Goal: Task Accomplishment & Management: Complete application form

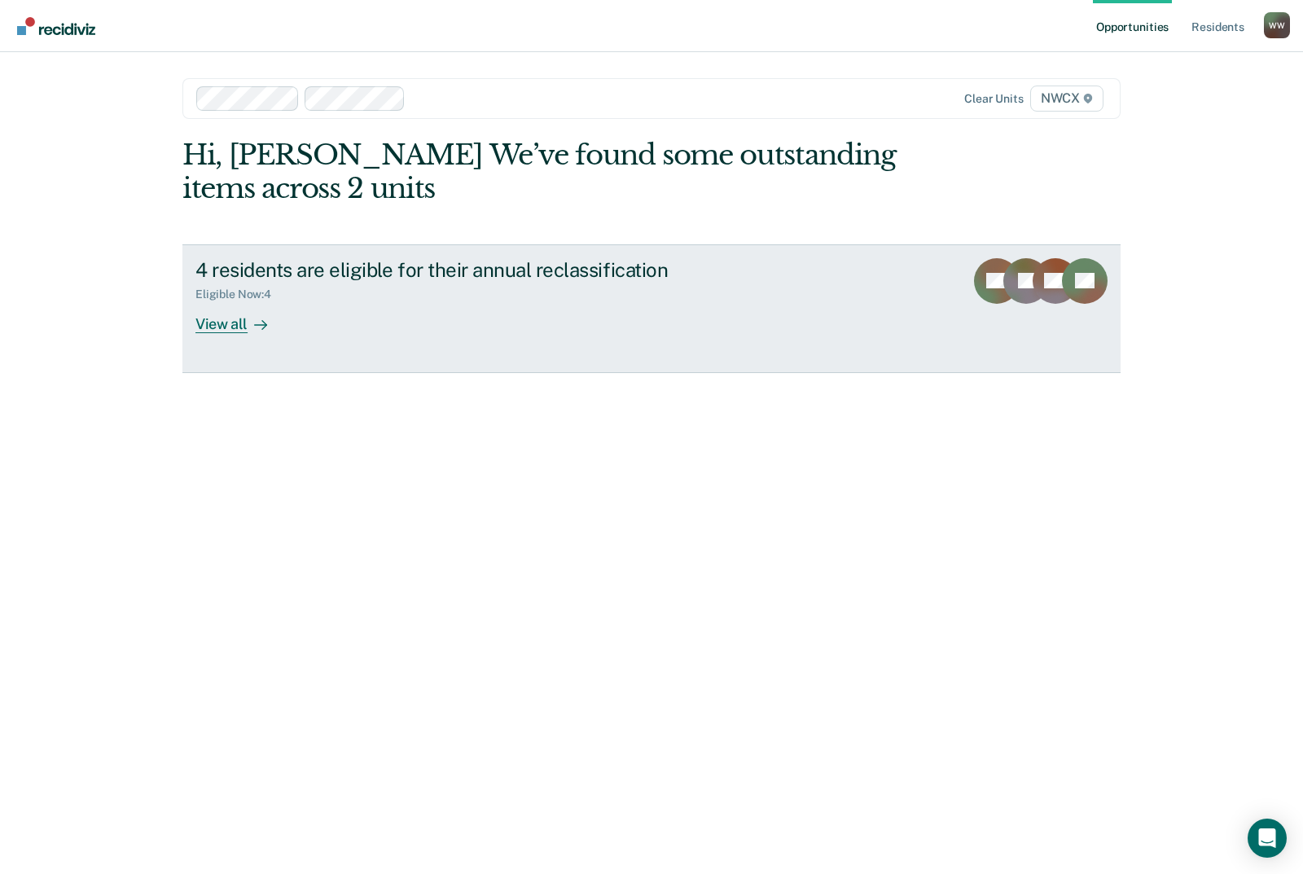
click at [232, 325] on div "View all" at bounding box center [240, 317] width 91 height 32
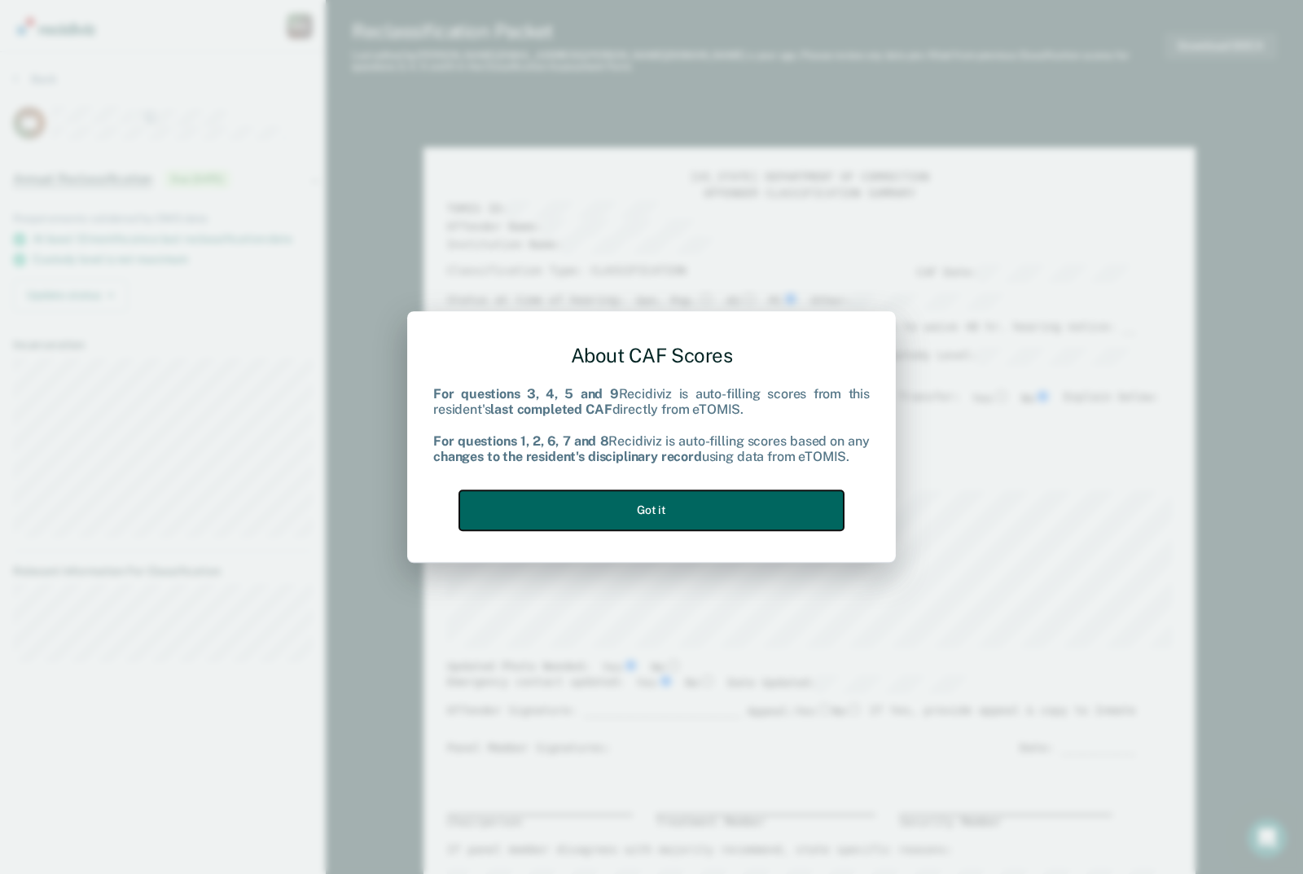
click at [668, 509] on button "Got it" at bounding box center [651, 510] width 384 height 40
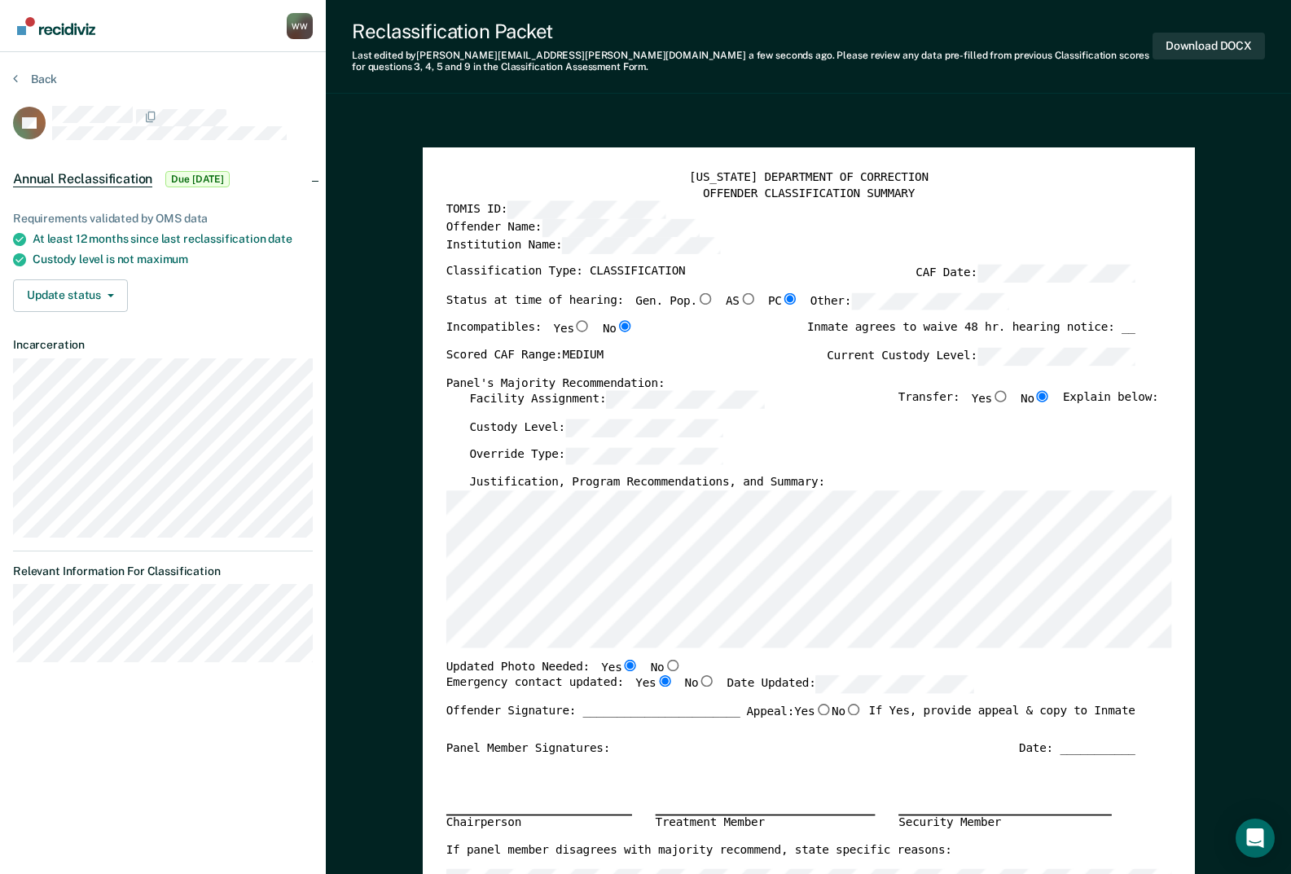
click at [834, 228] on div "Offender Name:" at bounding box center [789, 227] width 689 height 18
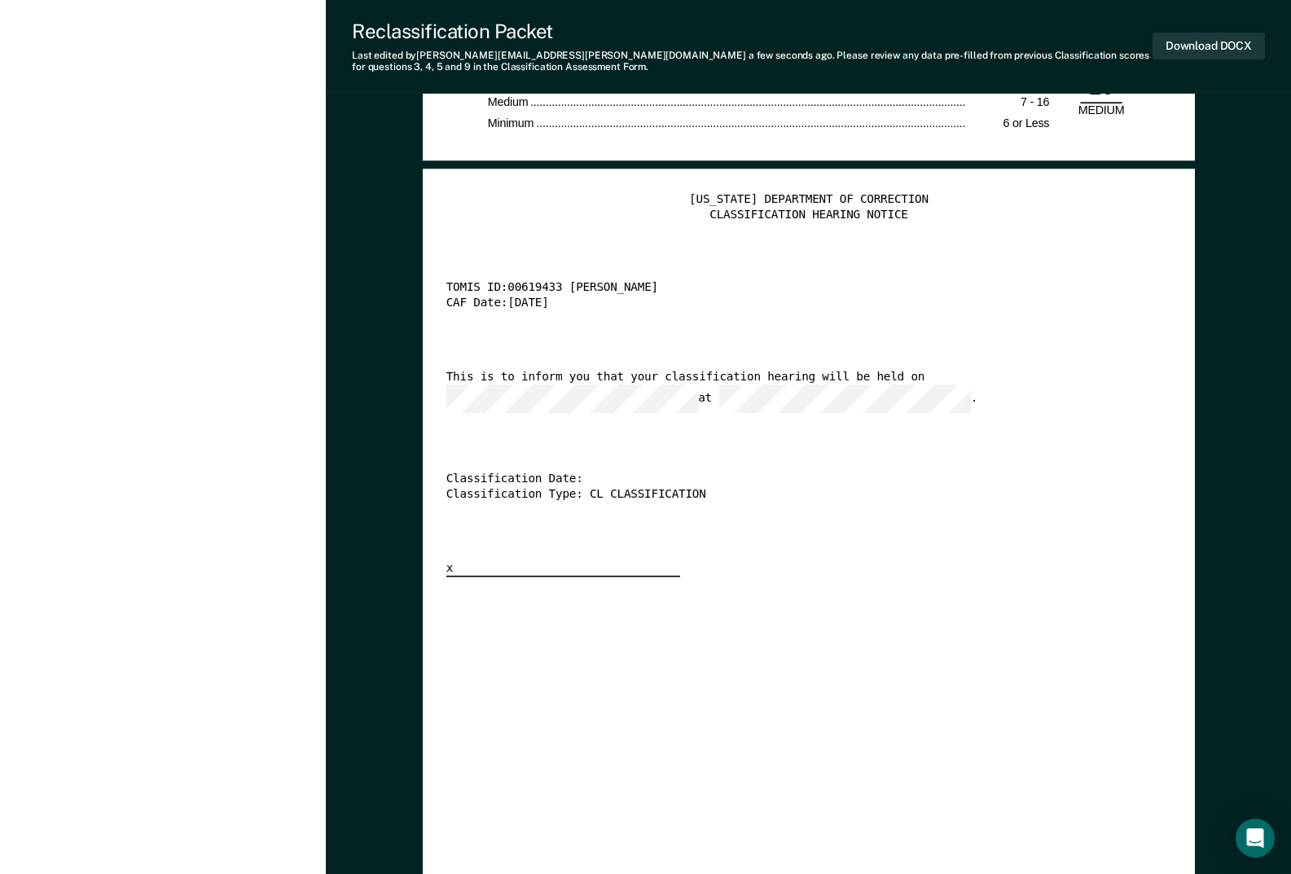
scroll to position [3338, 0]
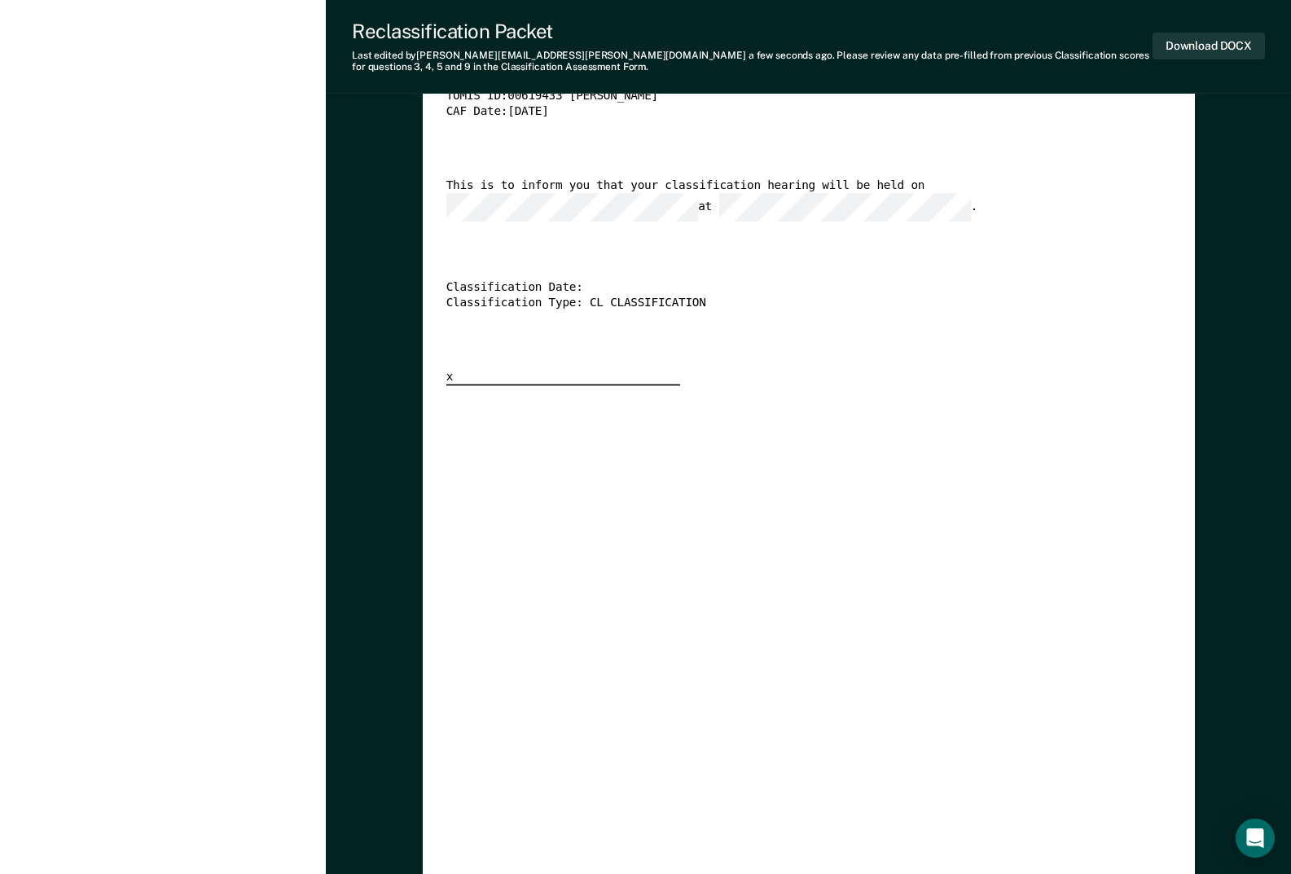
click at [901, 450] on div "[US_STATE] DEPARTMENT OF CORRECTION CLASSIFICATION HEARING NOTICE TOMIS ID: 006…" at bounding box center [807, 480] width 725 height 959
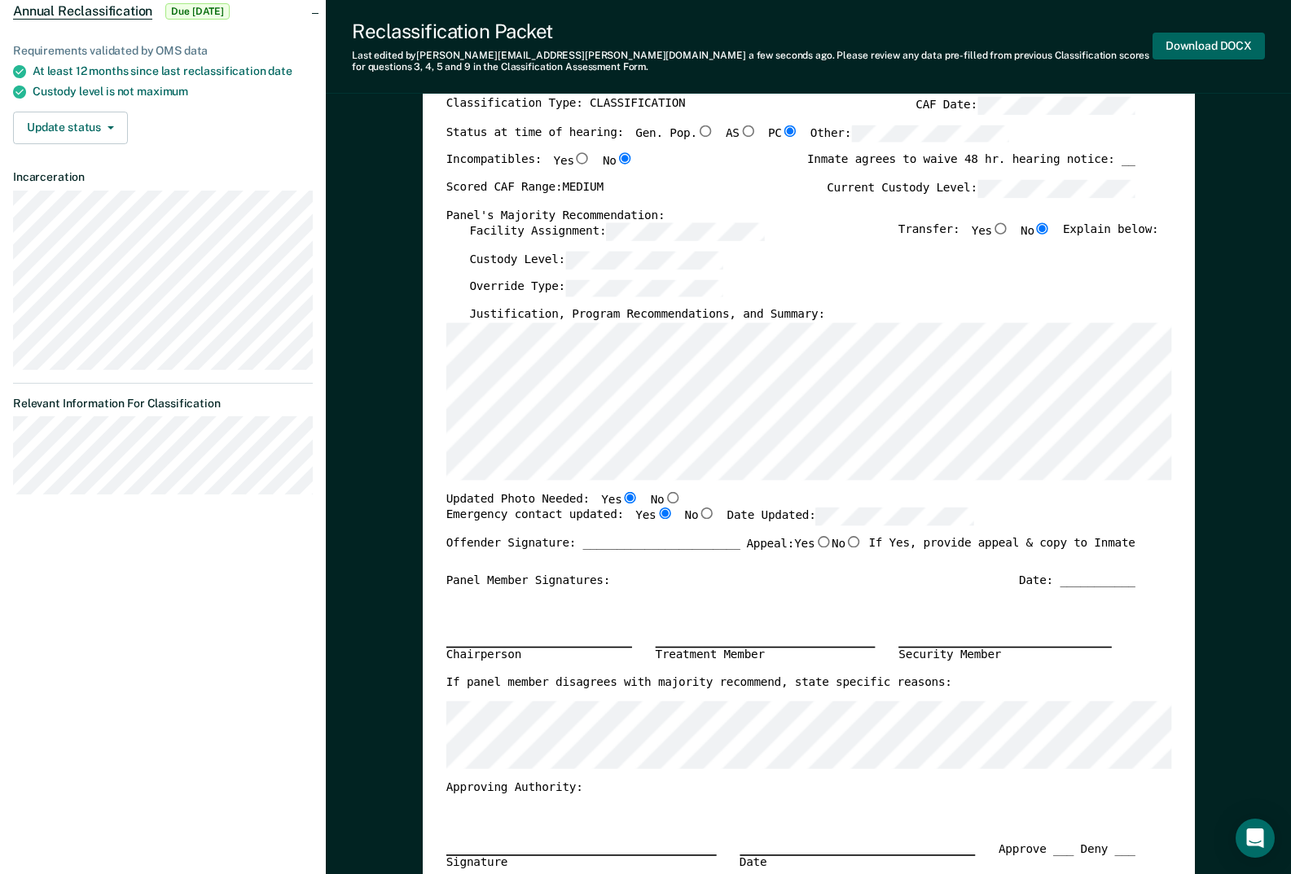
scroll to position [0, 0]
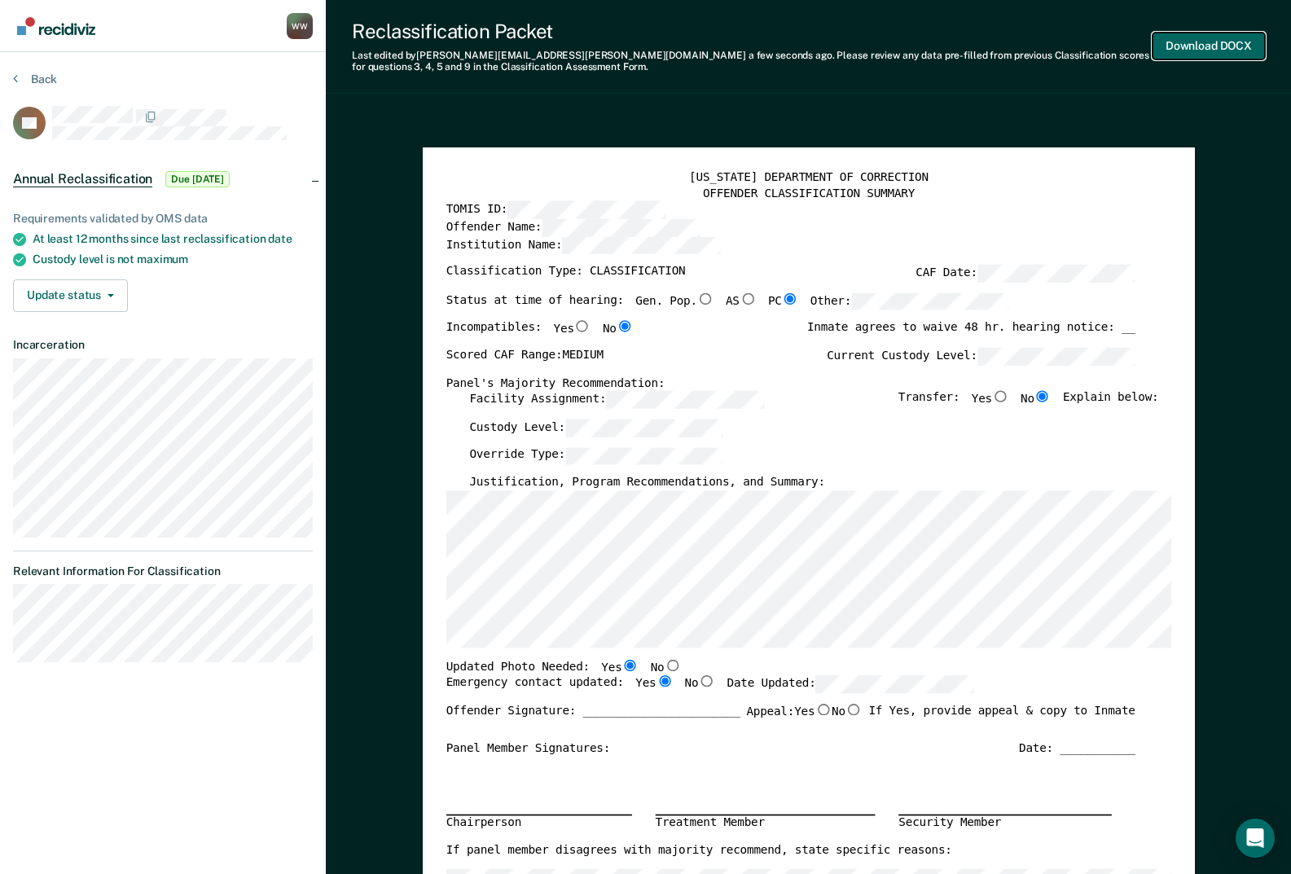
click at [1208, 46] on button "Download DOCX" at bounding box center [1208, 46] width 112 height 27
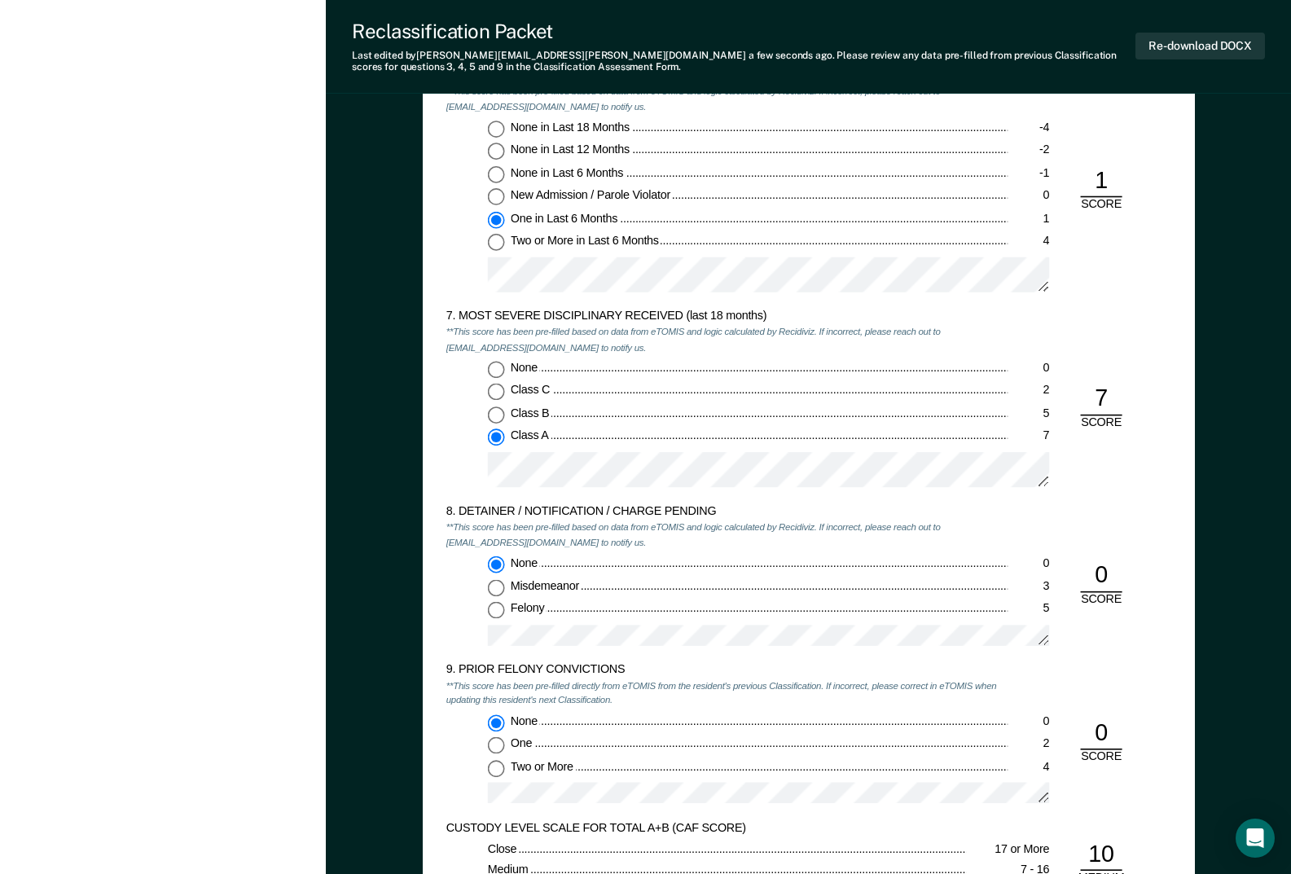
scroll to position [2524, 0]
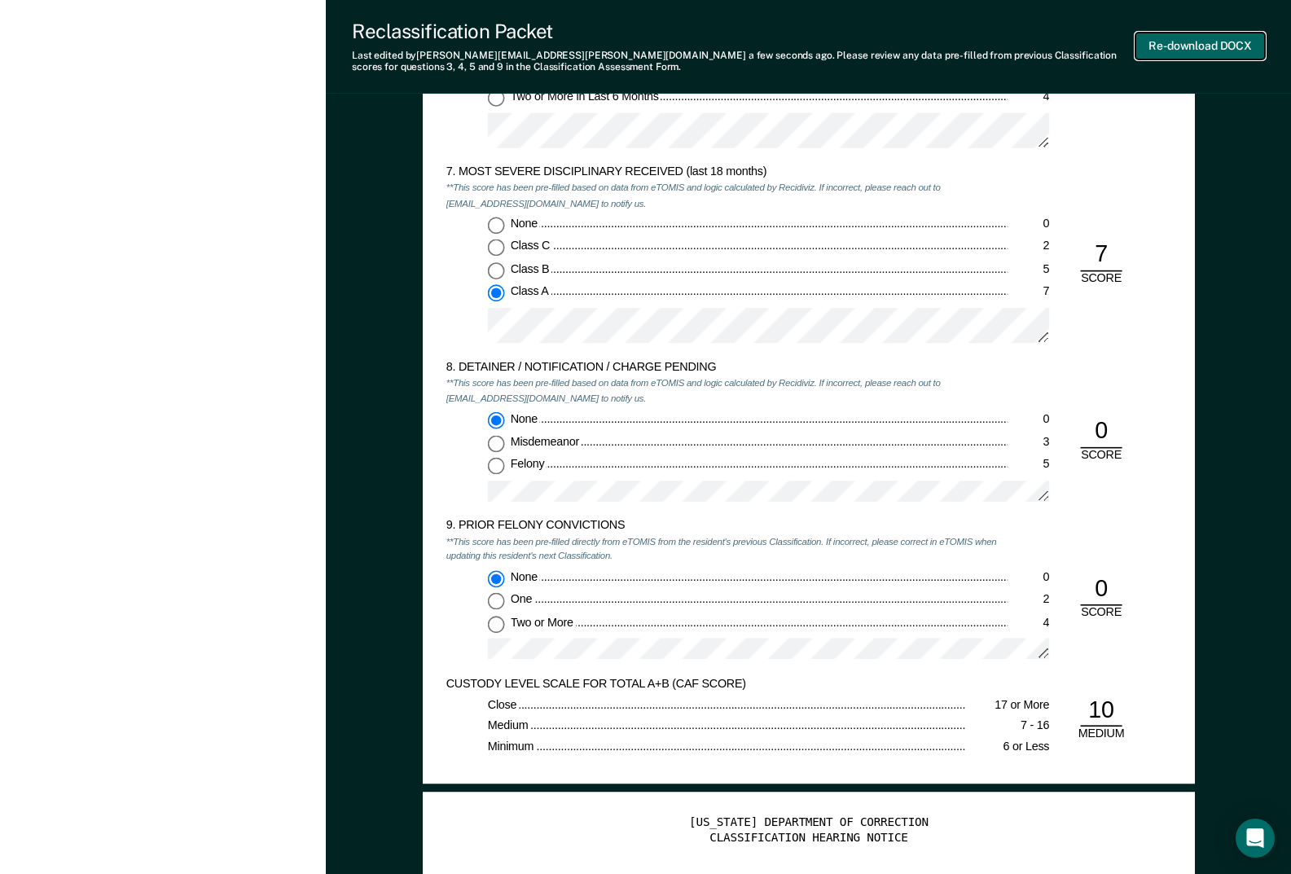
click at [1211, 41] on button "Re-download DOCX" at bounding box center [1199, 46] width 129 height 27
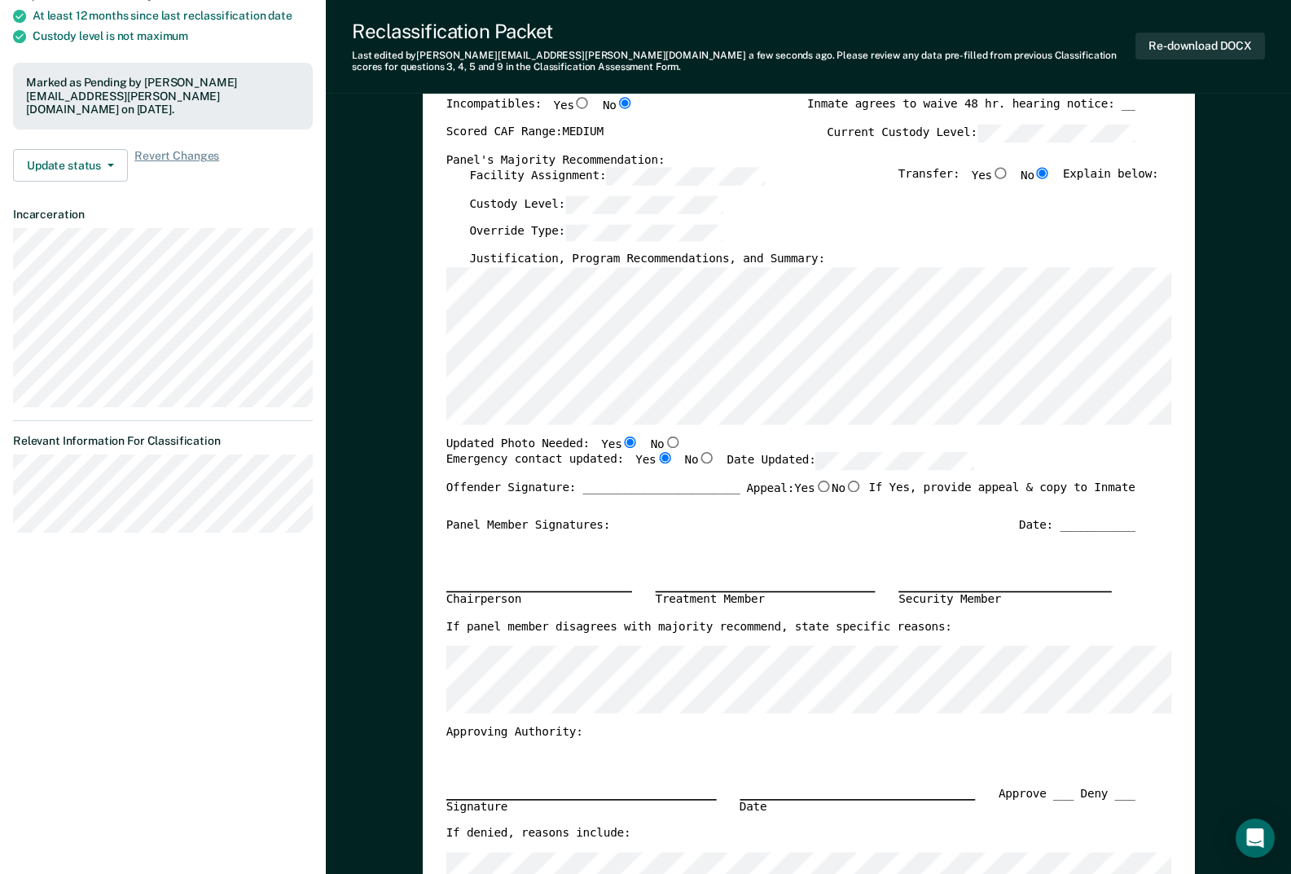
scroll to position [0, 0]
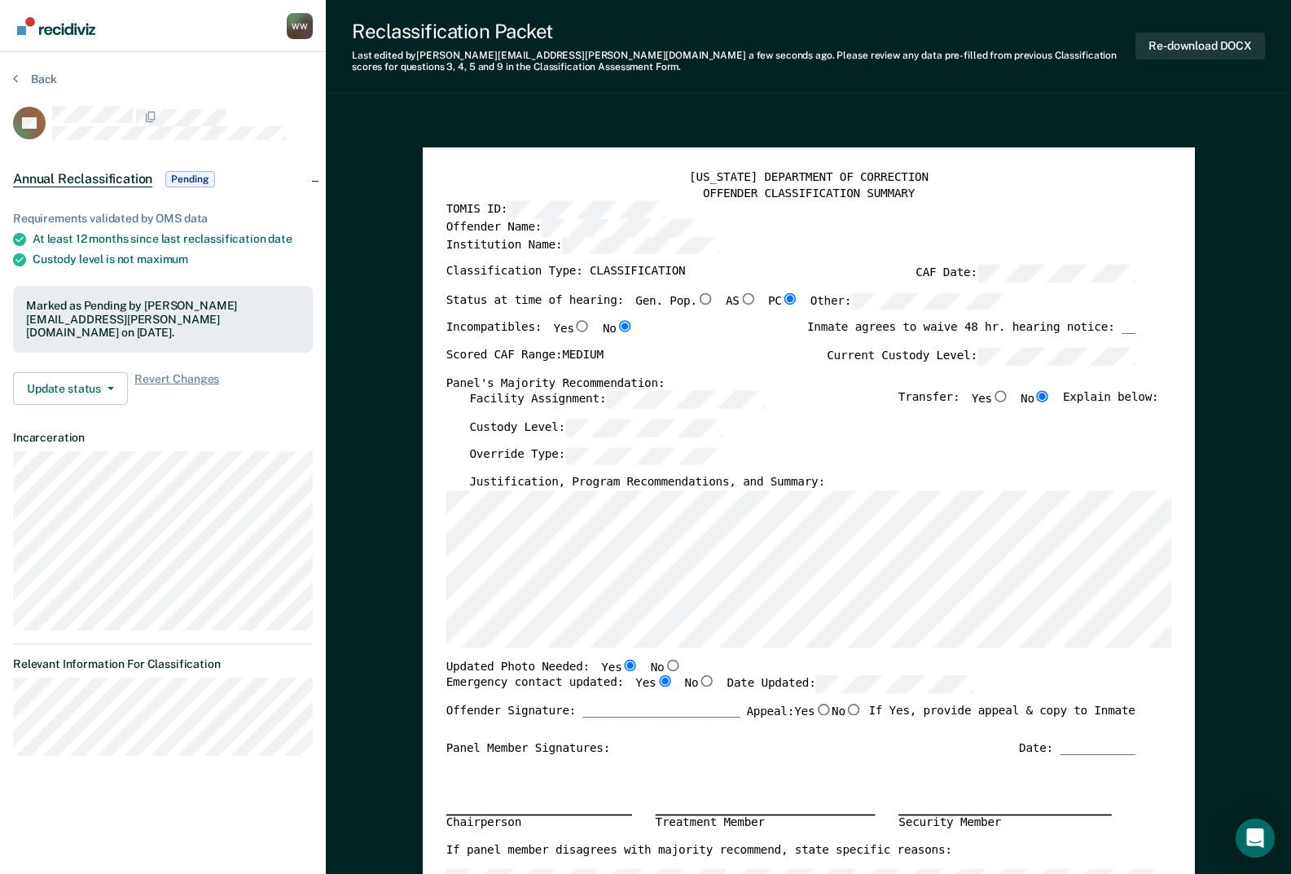
click at [45, 71] on section "Back AB Annual Reclassification Pending Requirements validated by OMS data At l…" at bounding box center [163, 420] width 326 height 736
click at [45, 80] on button "Back" at bounding box center [35, 79] width 44 height 15
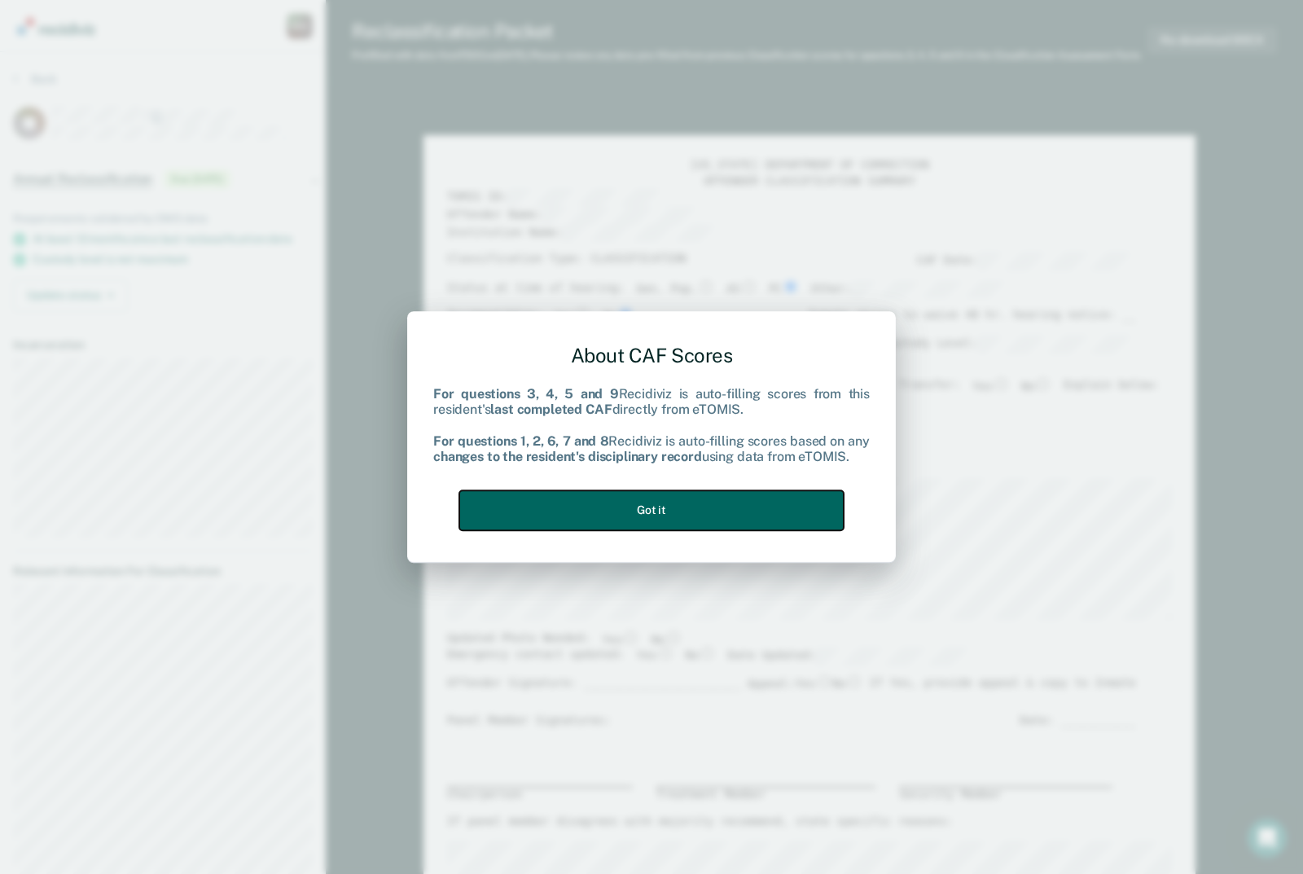
click at [714, 505] on button "Got it" at bounding box center [651, 510] width 384 height 40
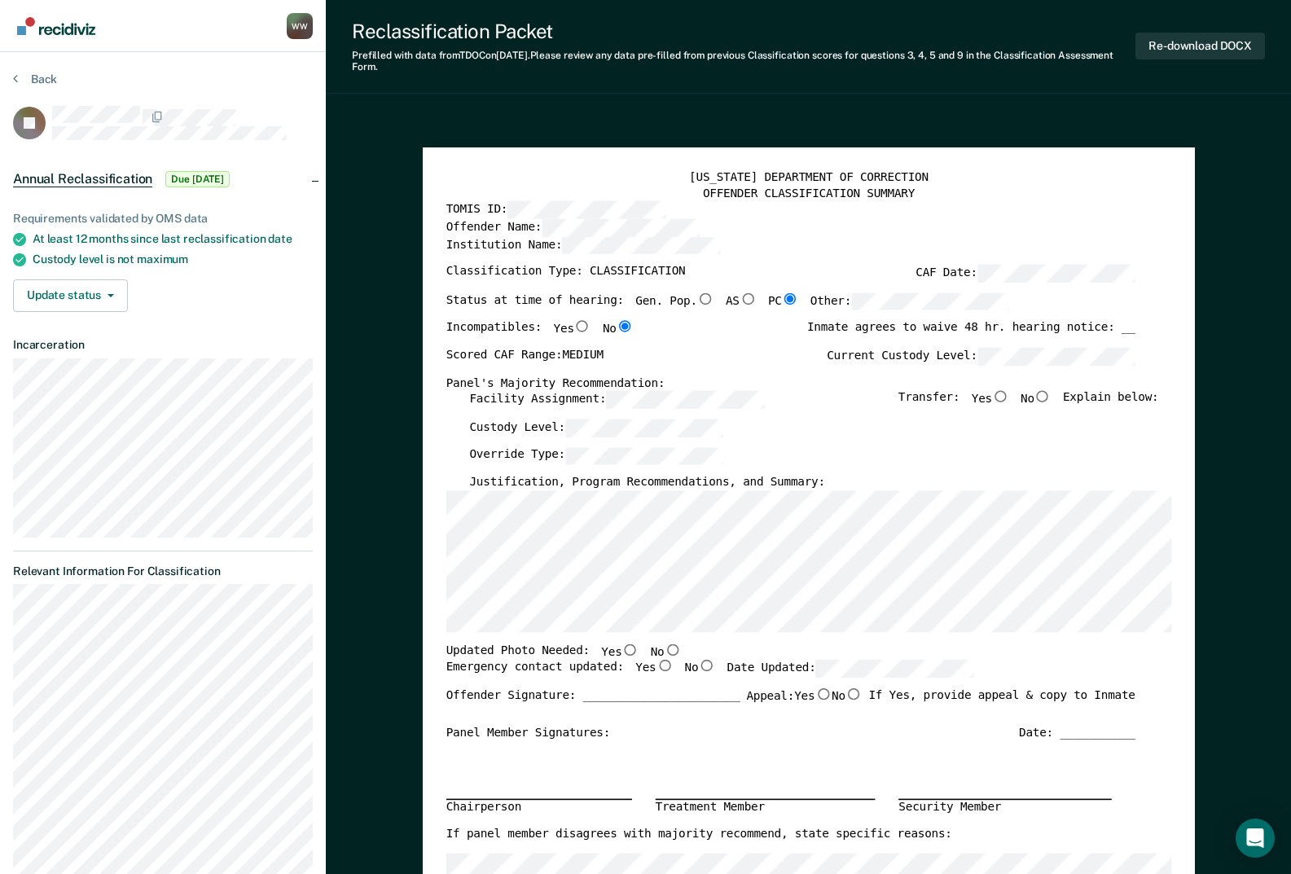
click at [1050, 397] on input "No" at bounding box center [1041, 396] width 17 height 11
type textarea "x"
radio input "true"
click at [621, 652] on input "Yes" at bounding box center [629, 648] width 17 height 11
type textarea "x"
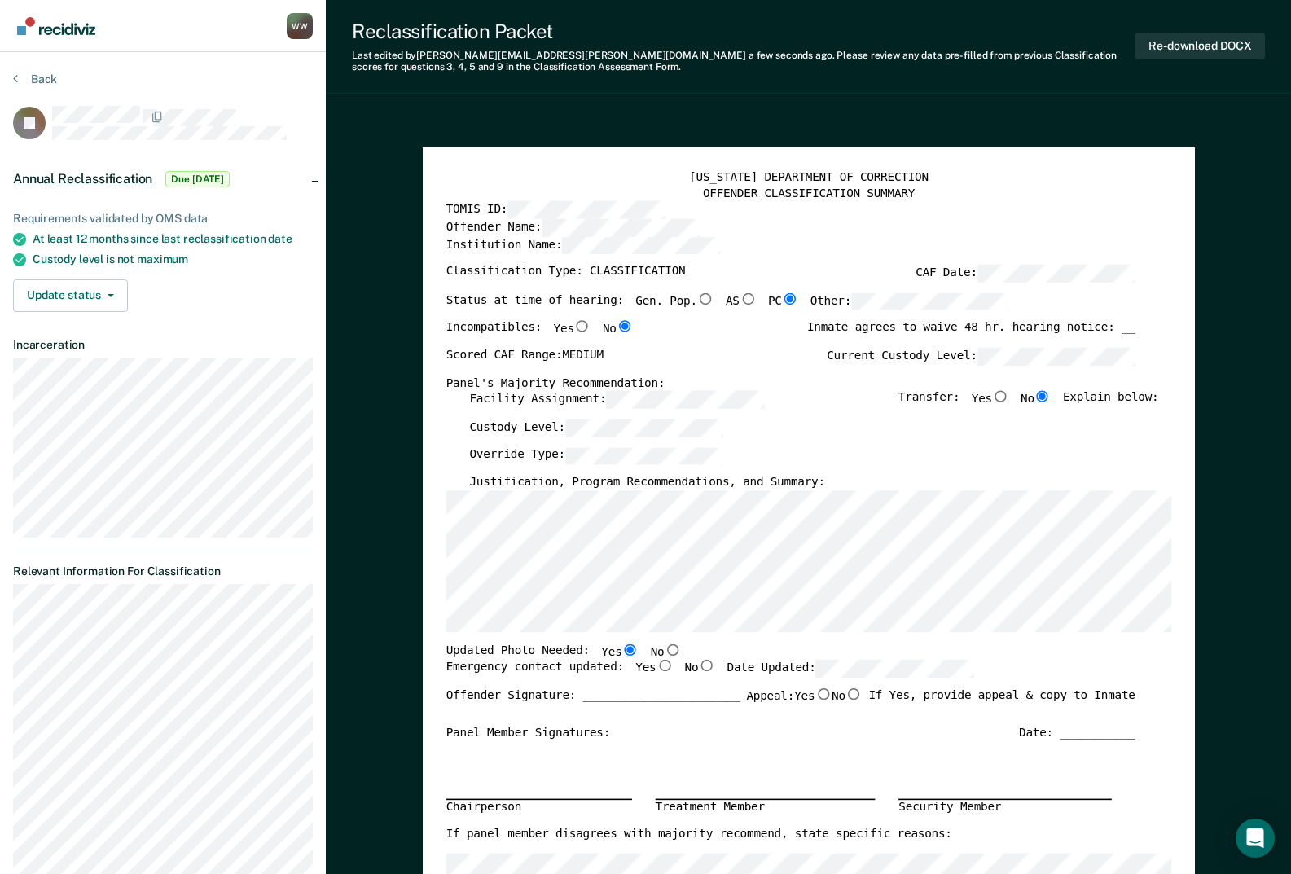
radio input "true"
click at [655, 666] on input "Yes" at bounding box center [663, 665] width 17 height 11
type textarea "x"
radio input "true"
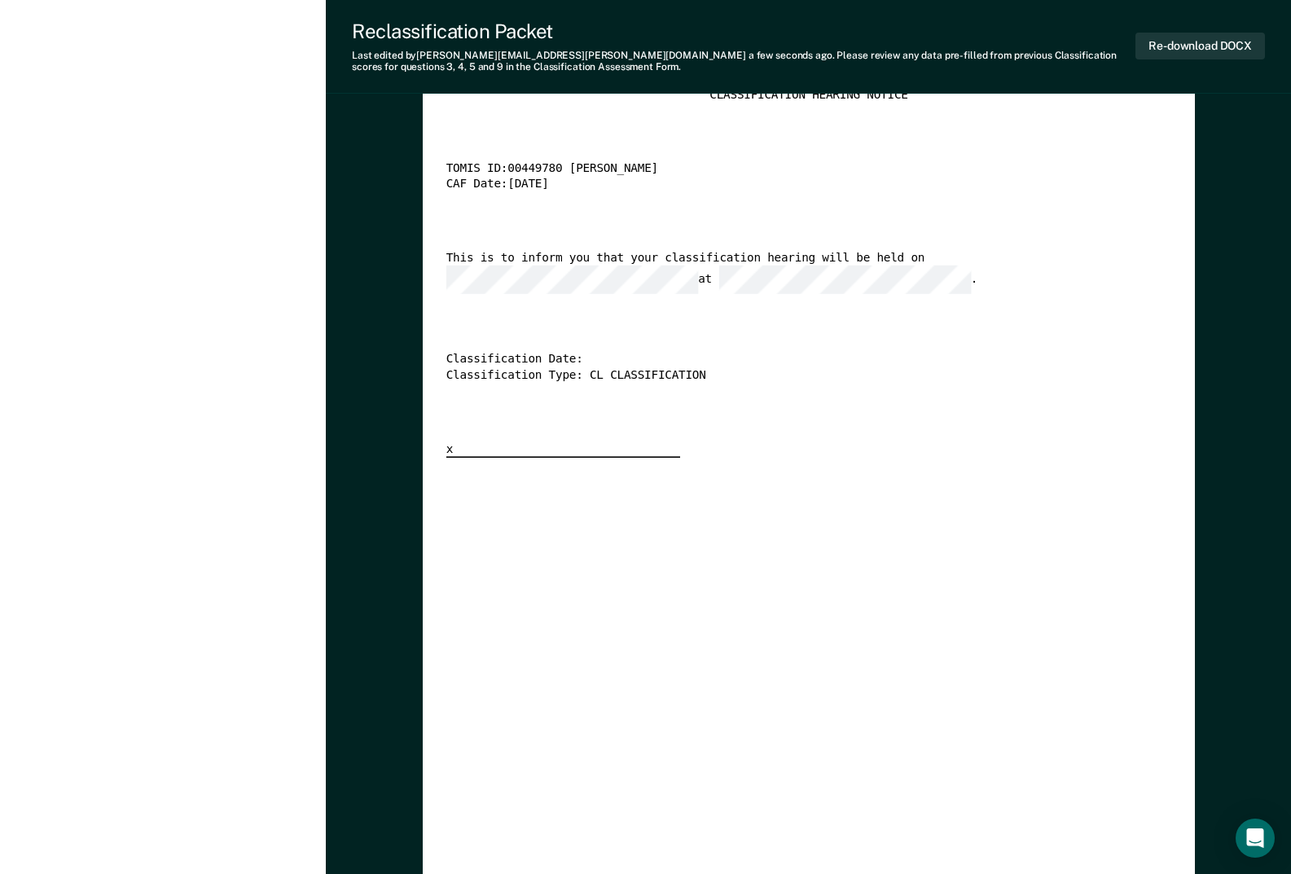
scroll to position [3094, 0]
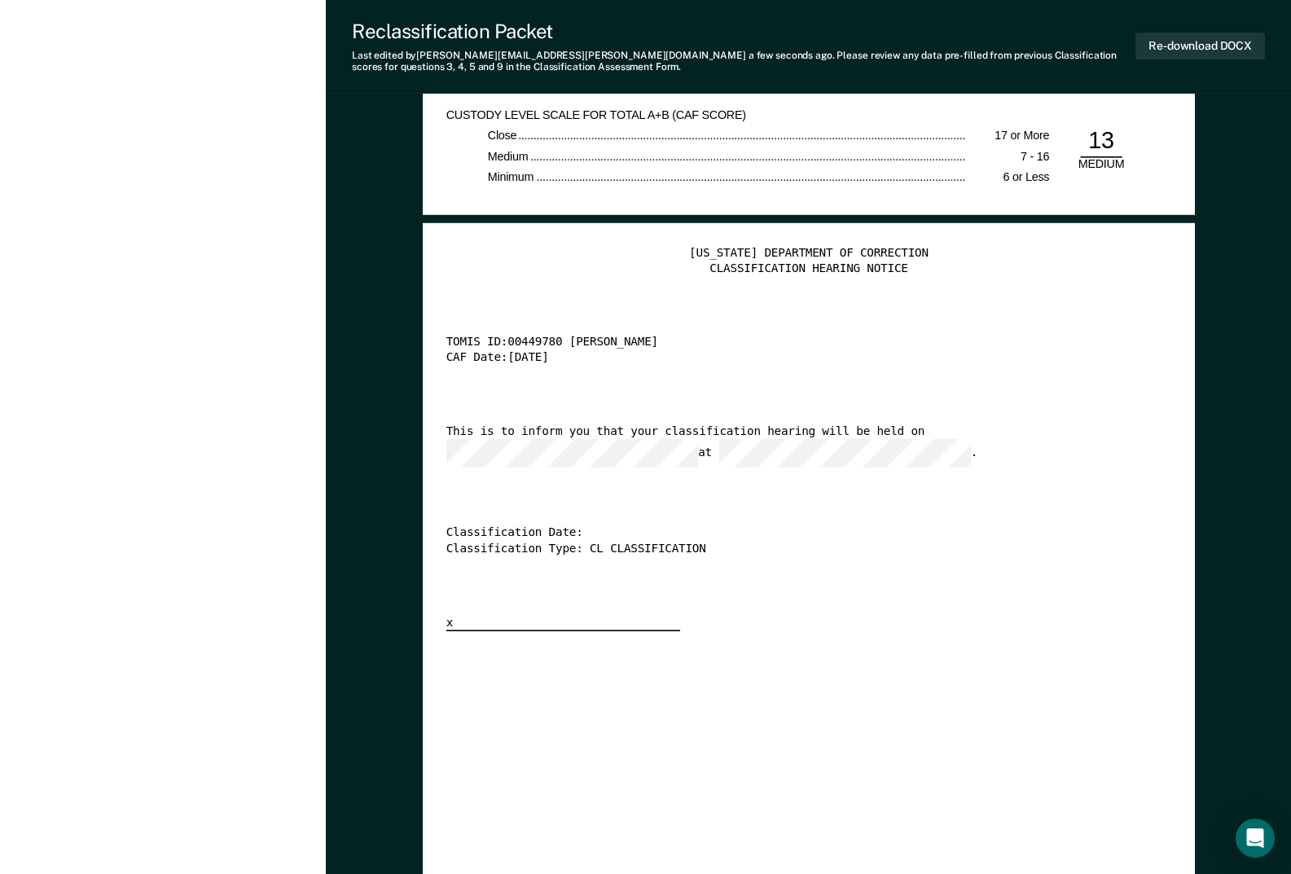
click at [1108, 338] on div "TOMIS ID: 00449780 [PERSON_NAME]" at bounding box center [789, 342] width 689 height 15
click at [1192, 48] on button "Re-download DOCX" at bounding box center [1199, 46] width 129 height 27
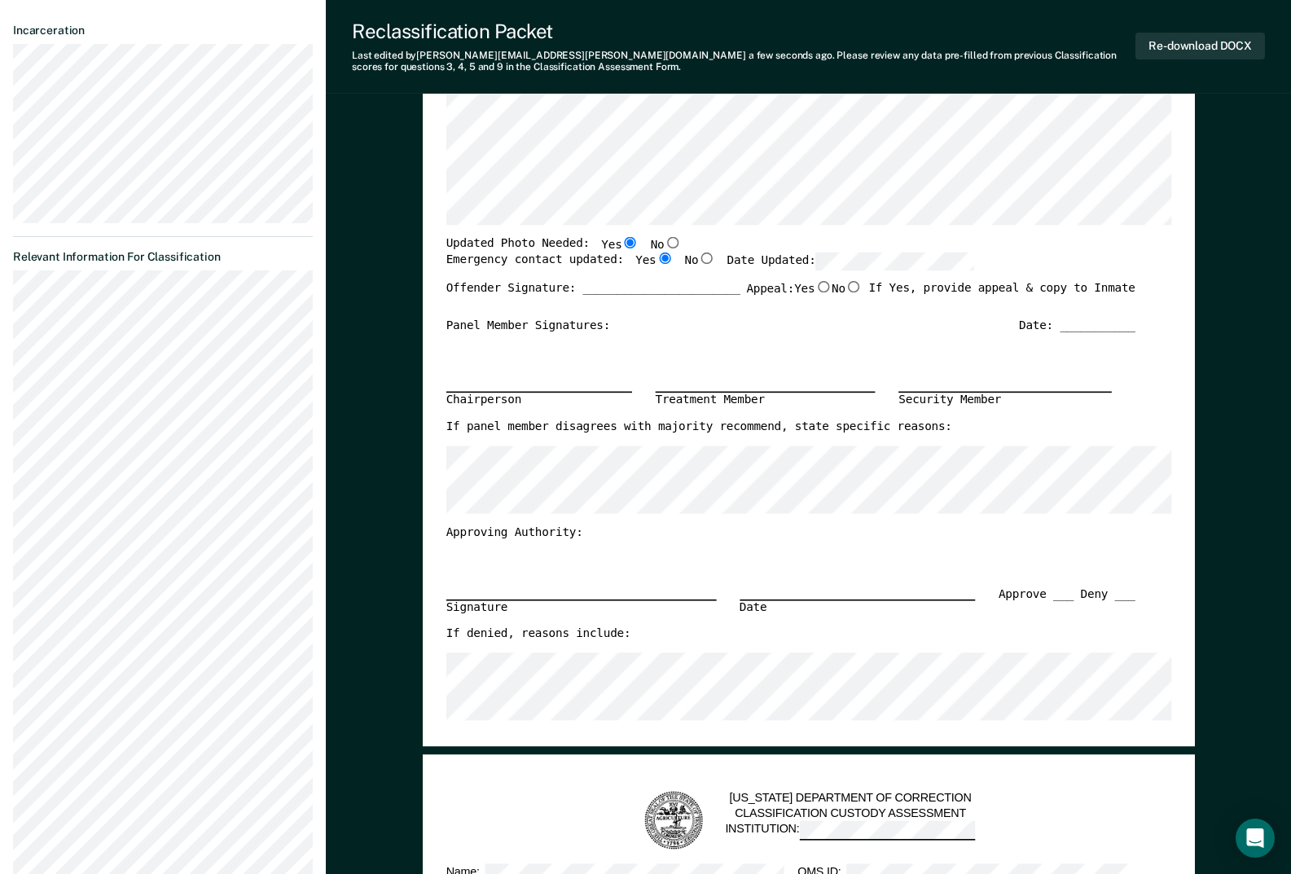
scroll to position [0, 0]
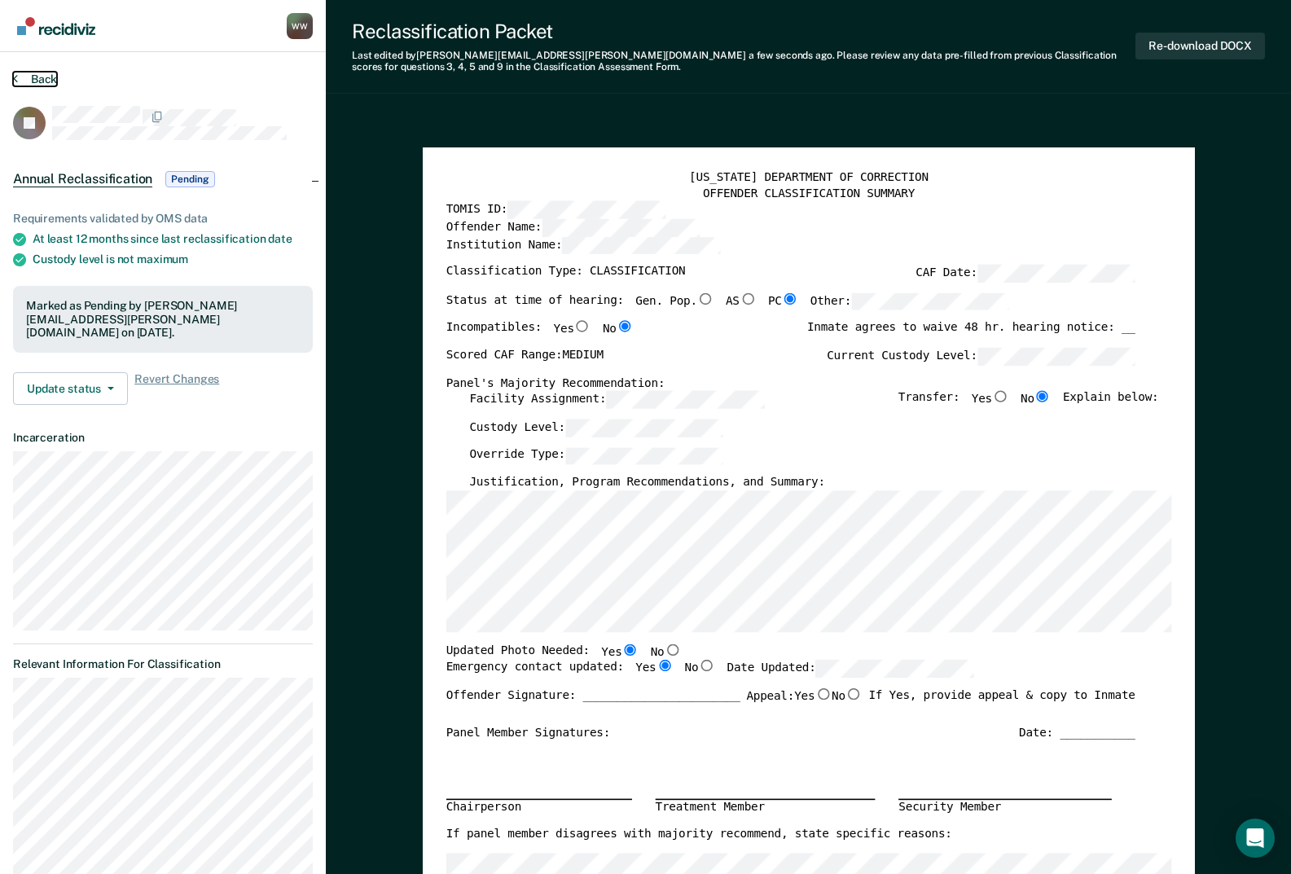
click at [32, 81] on button "Back" at bounding box center [35, 79] width 44 height 15
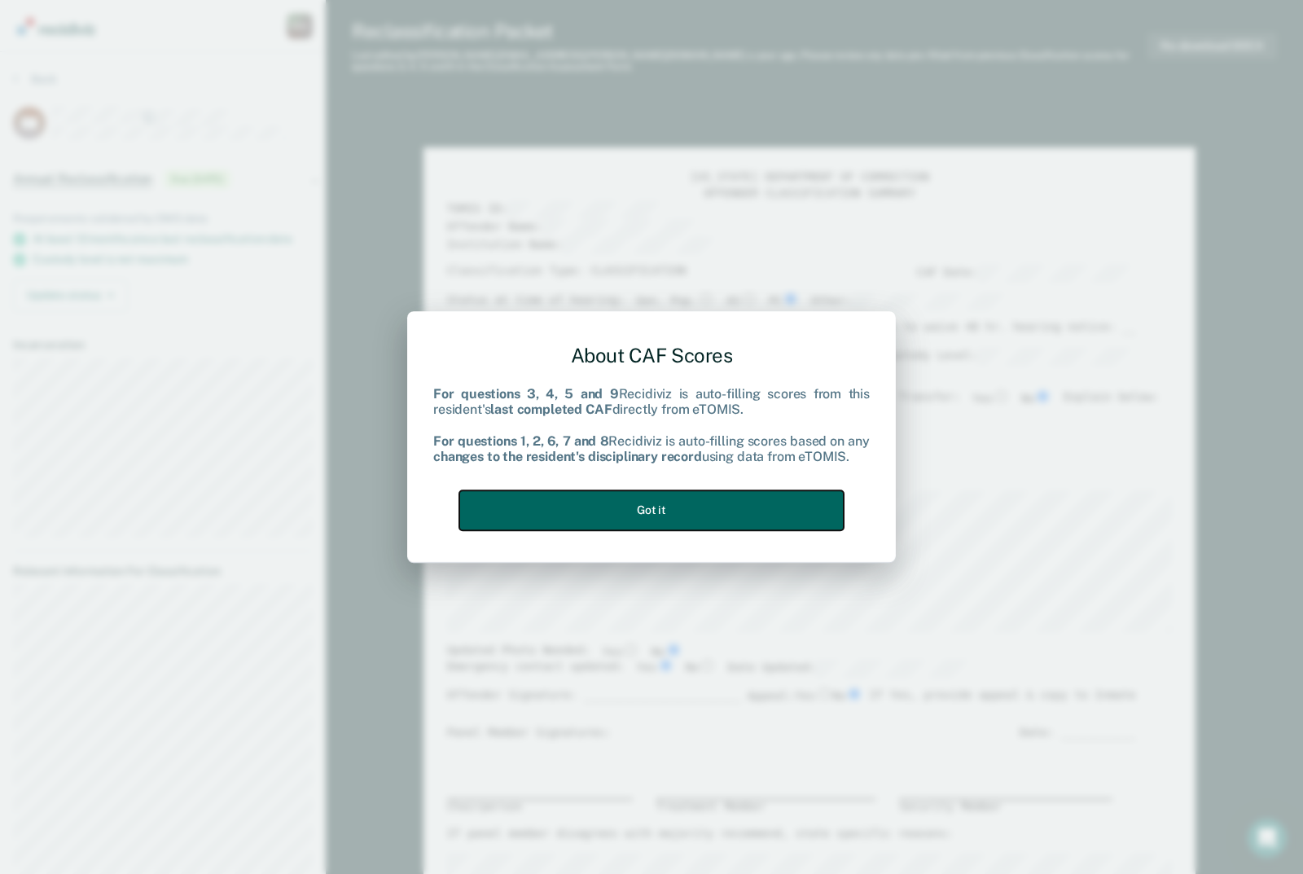
click at [678, 502] on button "Got it" at bounding box center [651, 510] width 384 height 40
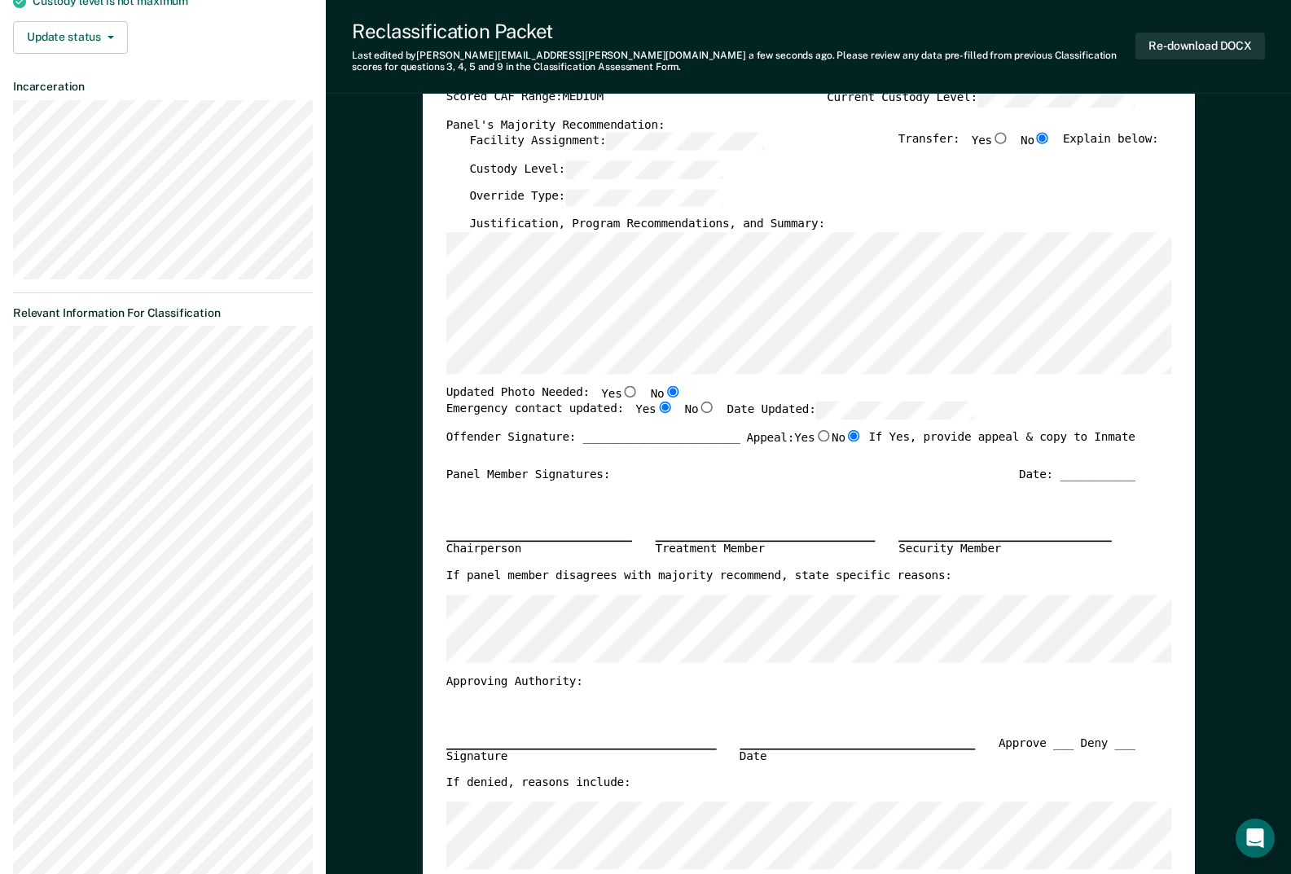
scroll to position [81, 0]
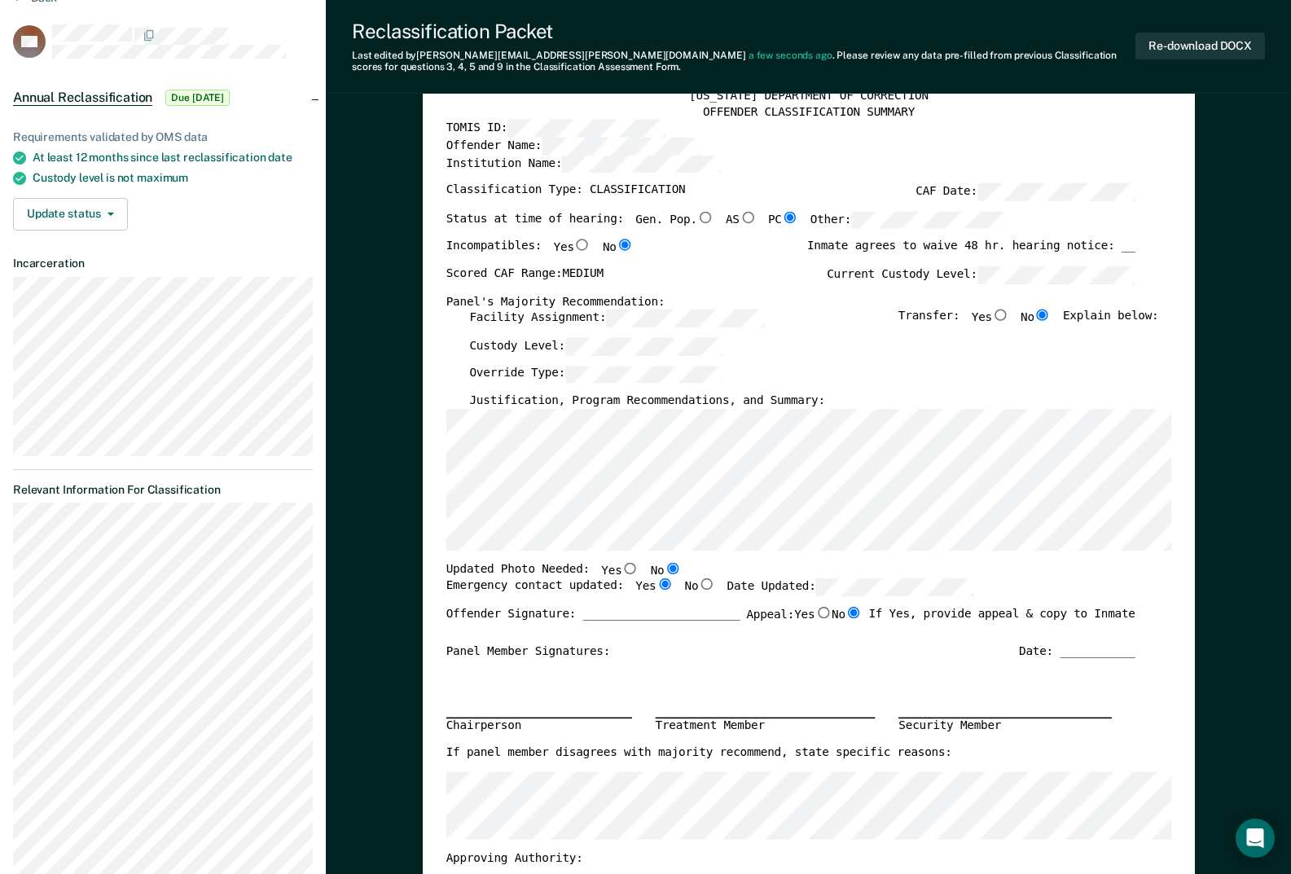
click at [822, 333] on div "Facility Assignment: Transfer: Yes No Explain below:" at bounding box center [813, 323] width 689 height 28
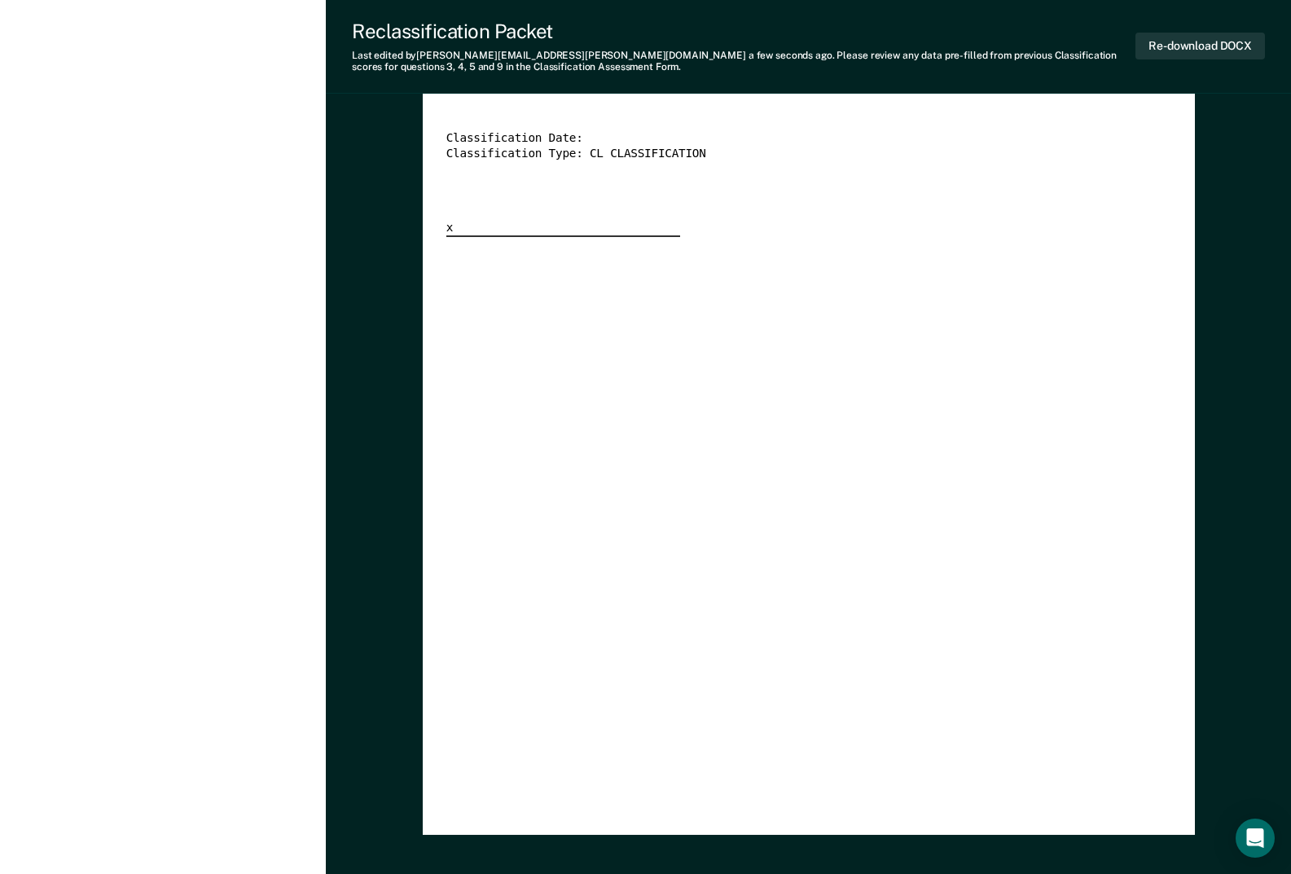
scroll to position [3176, 0]
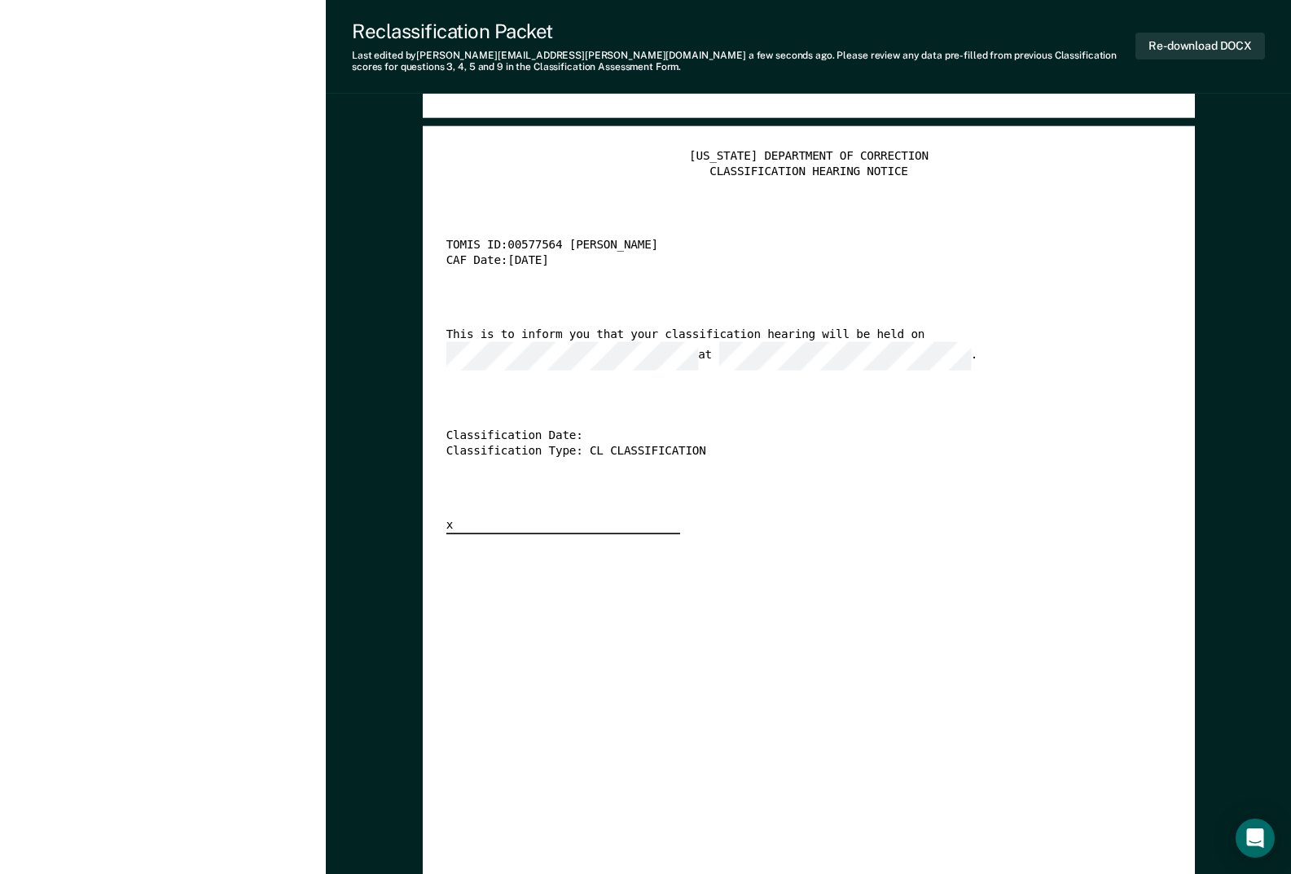
click at [878, 335] on div "This is to inform you that your classification hearing will be held on at ." at bounding box center [789, 348] width 689 height 43
click at [1076, 598] on div "[US_STATE] DEPARTMENT OF CORRECTION CLASSIFICATION HEARING NOTICE TOMIS ID: 005…" at bounding box center [807, 629] width 725 height 959
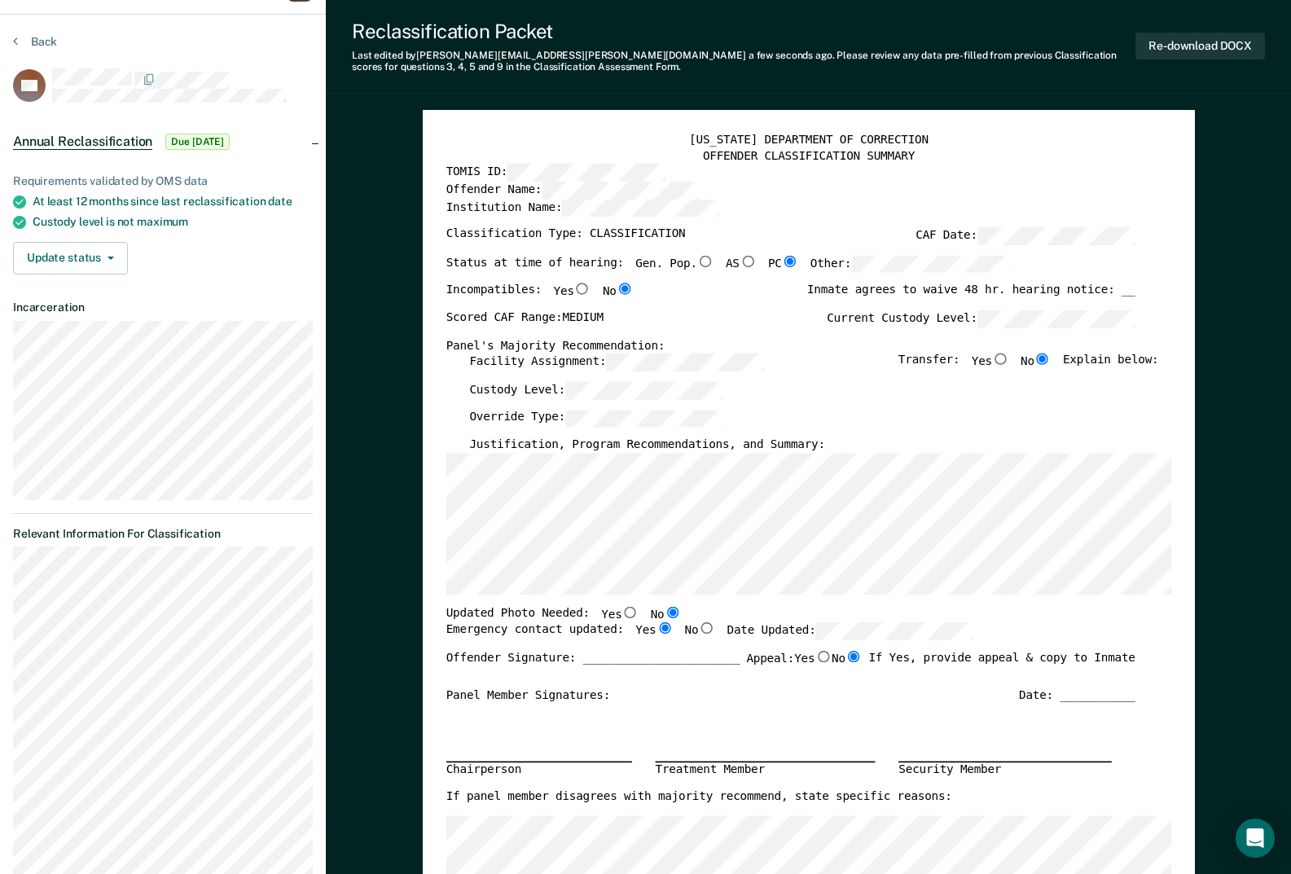
scroll to position [0, 0]
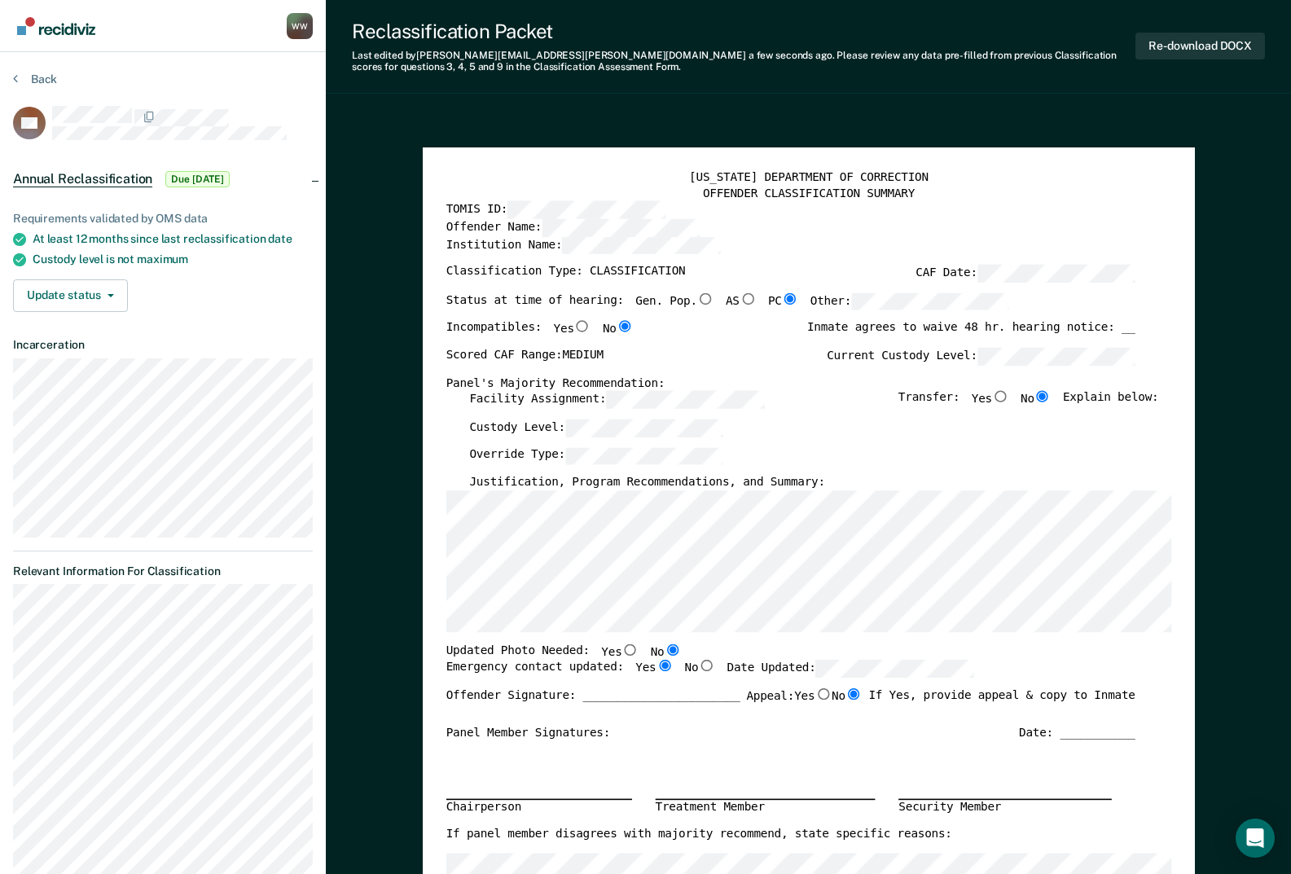
click at [760, 672] on label "Date Updated:" at bounding box center [849, 669] width 247 height 18
click at [1209, 42] on button "Re-download DOCX" at bounding box center [1199, 46] width 129 height 27
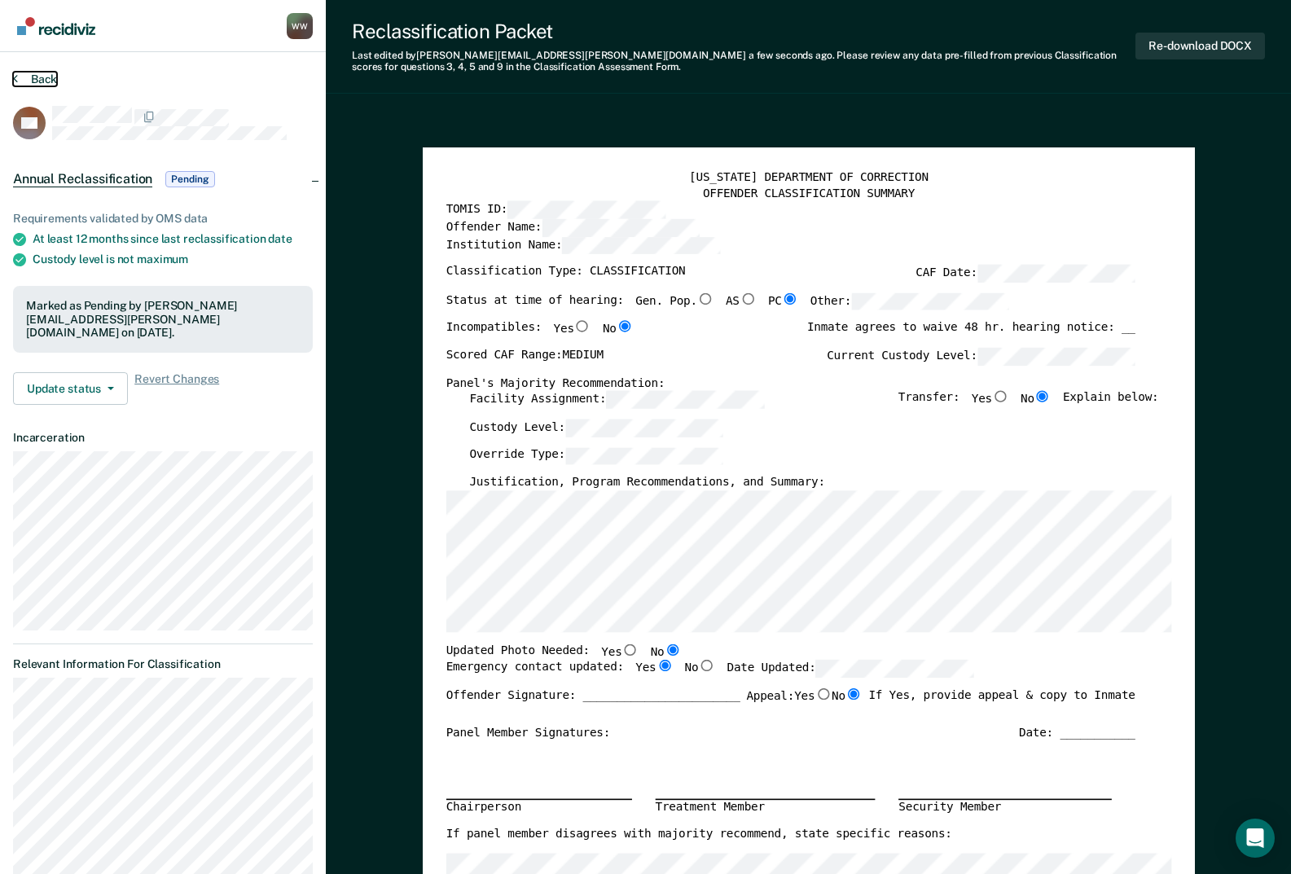
click at [34, 84] on button "Back" at bounding box center [35, 79] width 44 height 15
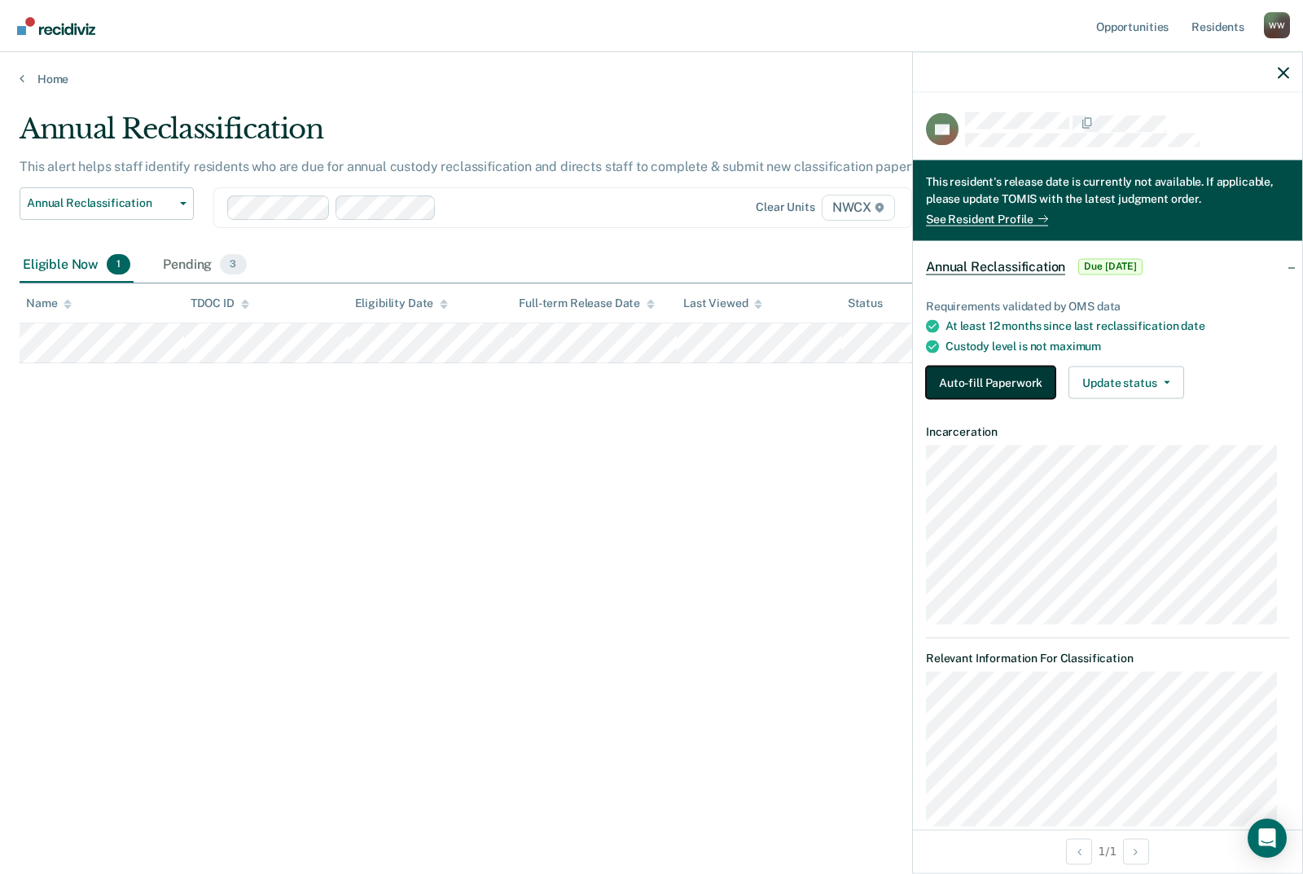
click at [1000, 388] on button "Auto-fill Paperwork" at bounding box center [990, 382] width 129 height 33
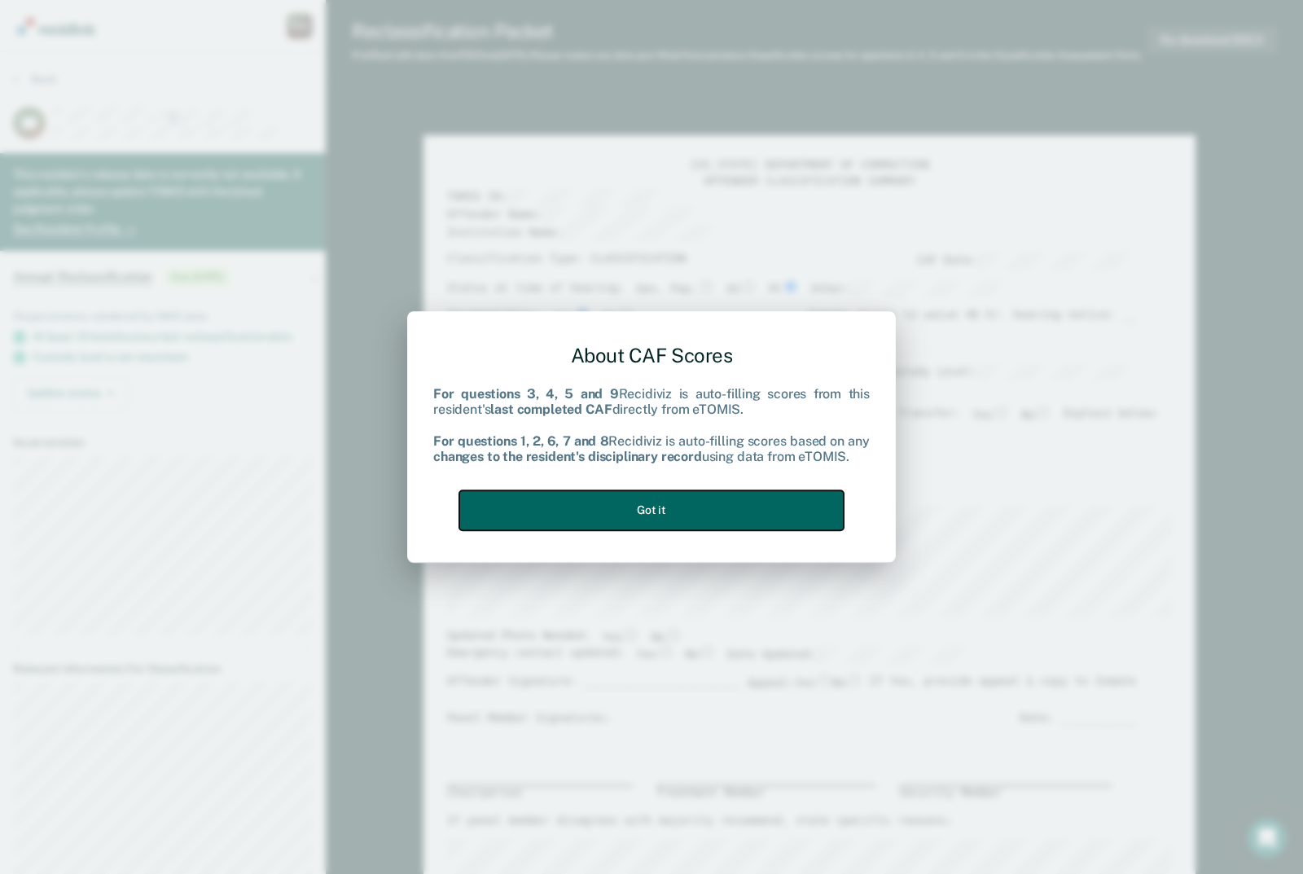
click at [642, 491] on button "Got it" at bounding box center [651, 510] width 384 height 40
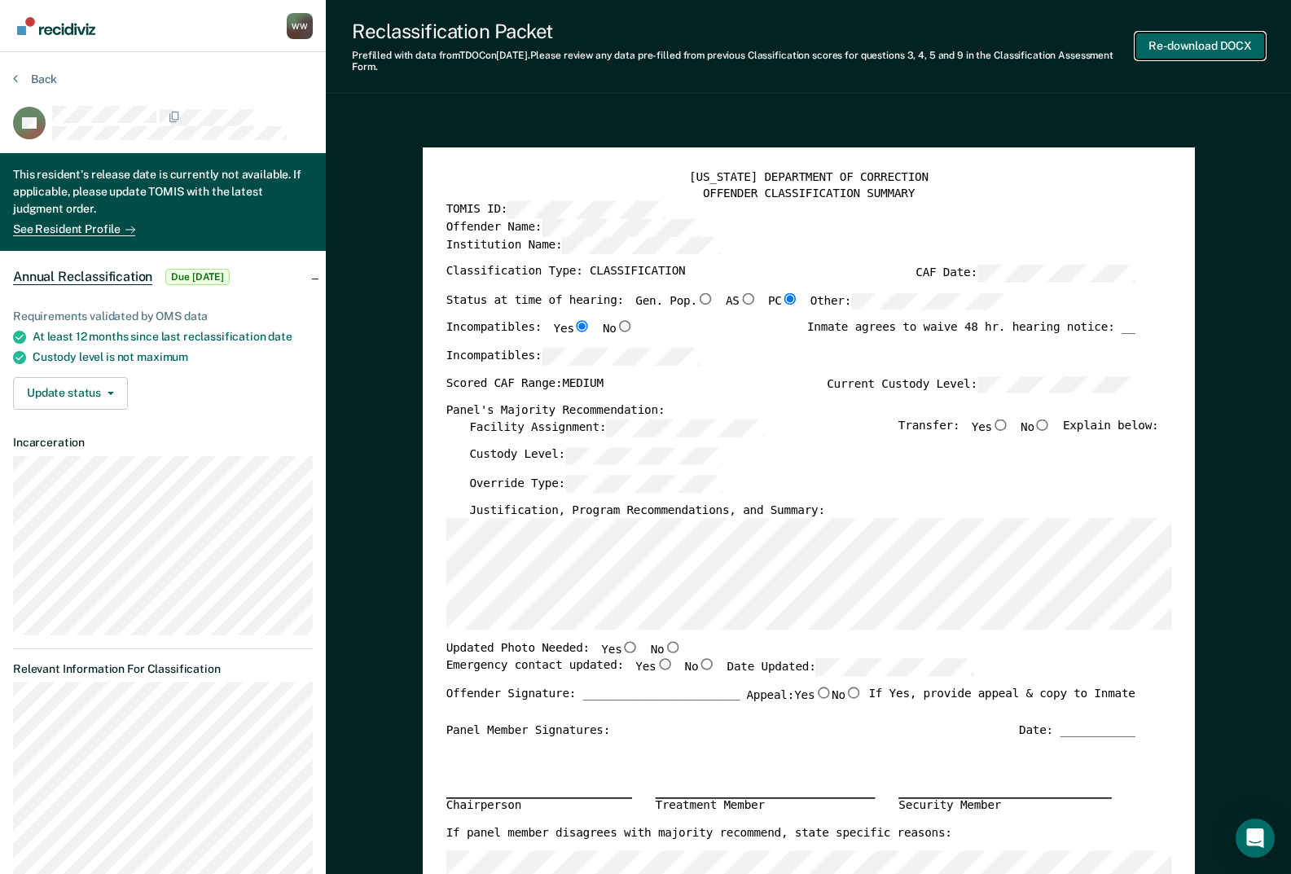
click at [1197, 41] on button "Re-download DOCX" at bounding box center [1199, 46] width 129 height 27
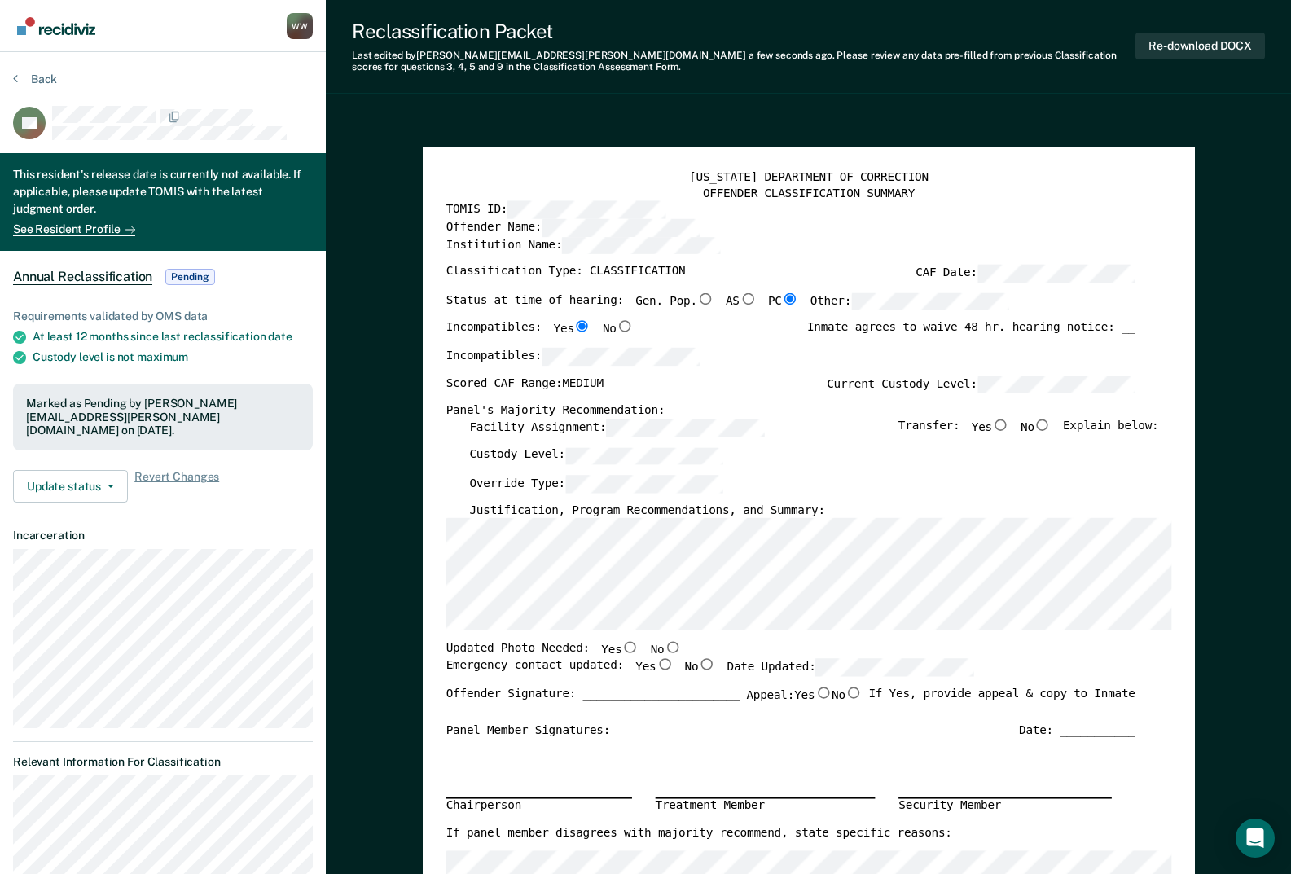
click at [1050, 427] on input "No" at bounding box center [1041, 424] width 17 height 11
type textarea "x"
radio input "true"
click at [664, 648] on input "No" at bounding box center [672, 647] width 17 height 11
type textarea "x"
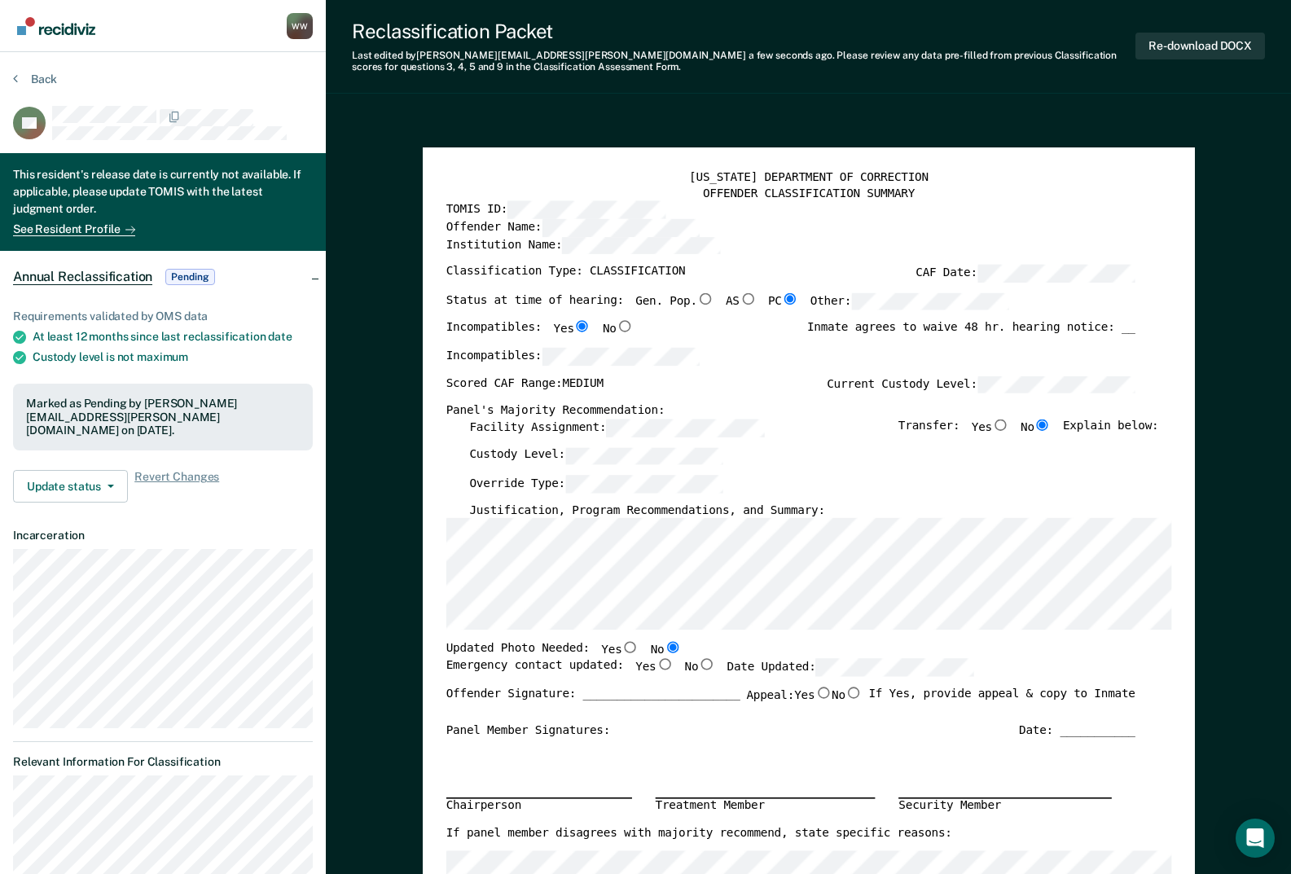
radio input "true"
click at [655, 662] on input "Yes" at bounding box center [663, 663] width 17 height 11
type textarea "x"
radio input "true"
type textarea "x"
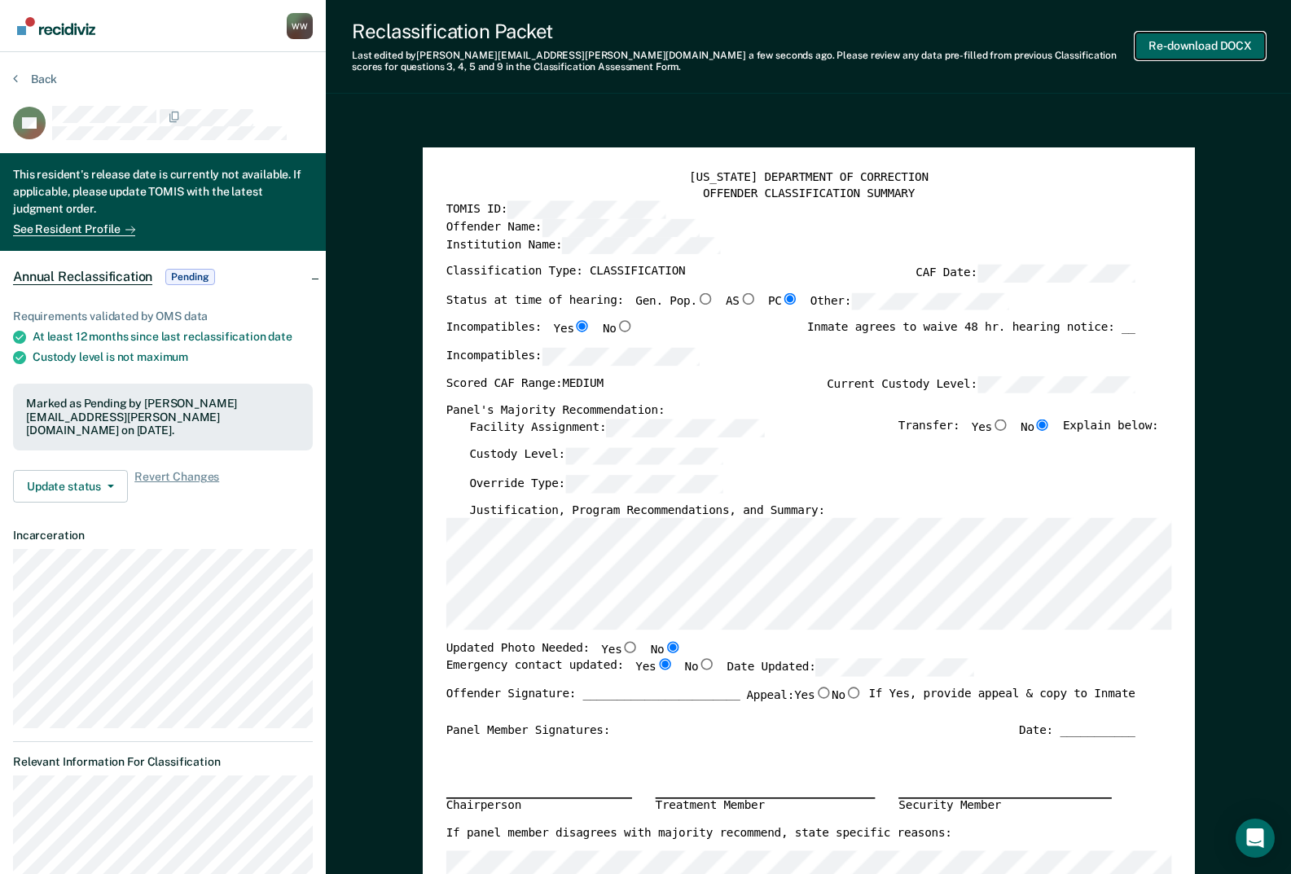
drag, startPoint x: 1203, startPoint y: 59, endPoint x: 1192, endPoint y: 52, distance: 12.4
click at [1198, 55] on button "Re-download DOCX" at bounding box center [1199, 46] width 129 height 27
click at [46, 77] on button "Back" at bounding box center [35, 79] width 44 height 15
